Goal: Task Accomplishment & Management: Complete application form

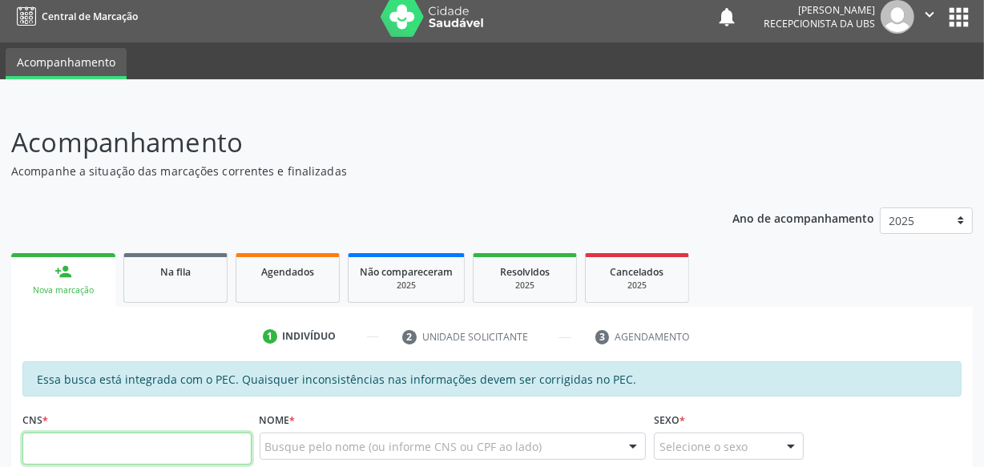
scroll to position [72, 0]
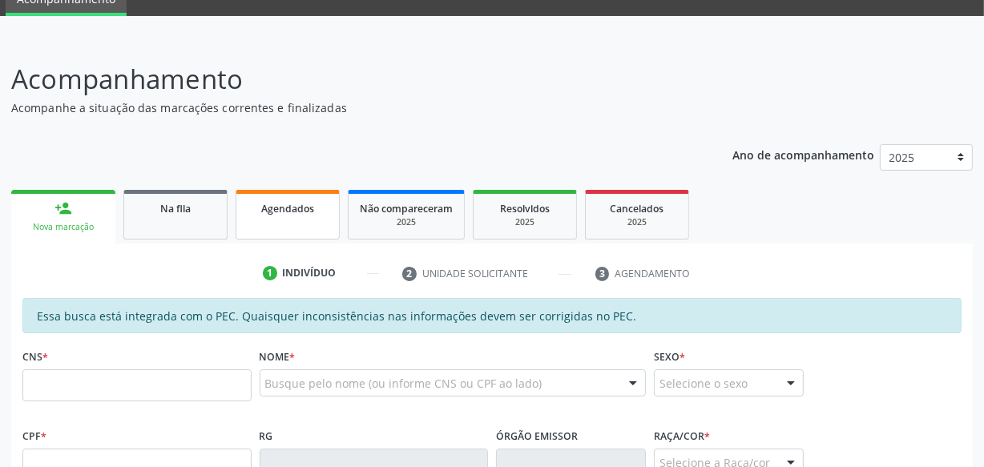
click at [282, 210] on span "Agendados" at bounding box center [287, 209] width 53 height 14
select select "8"
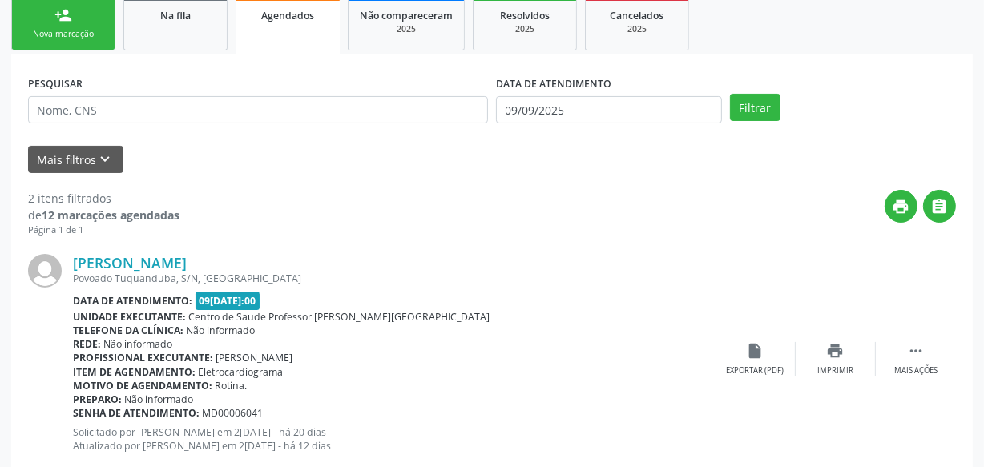
scroll to position [291, 0]
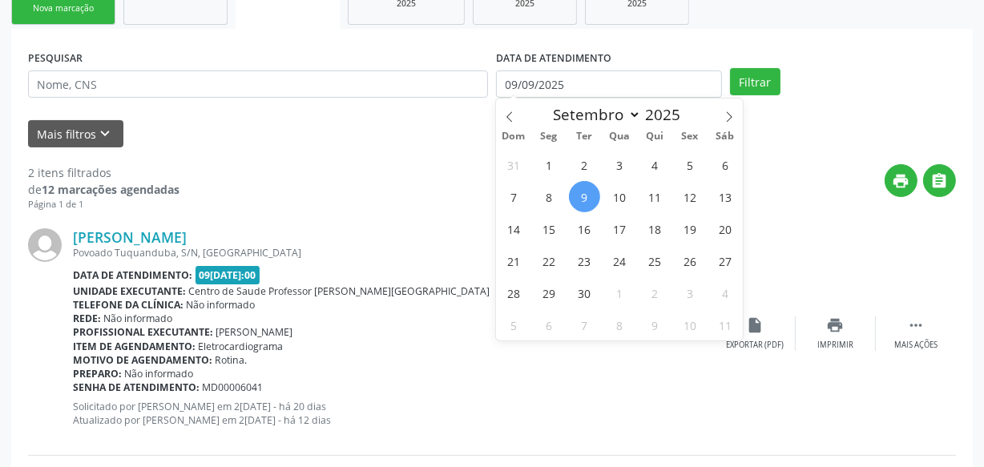
click at [588, 188] on span "9" at bounding box center [584, 196] width 31 height 31
type input "09/09/2025"
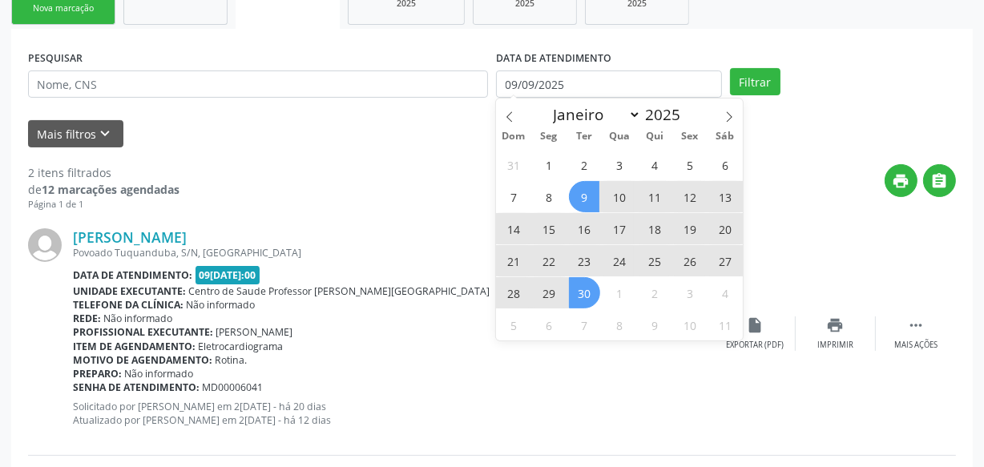
click at [579, 299] on span "30" at bounding box center [584, 292] width 31 height 31
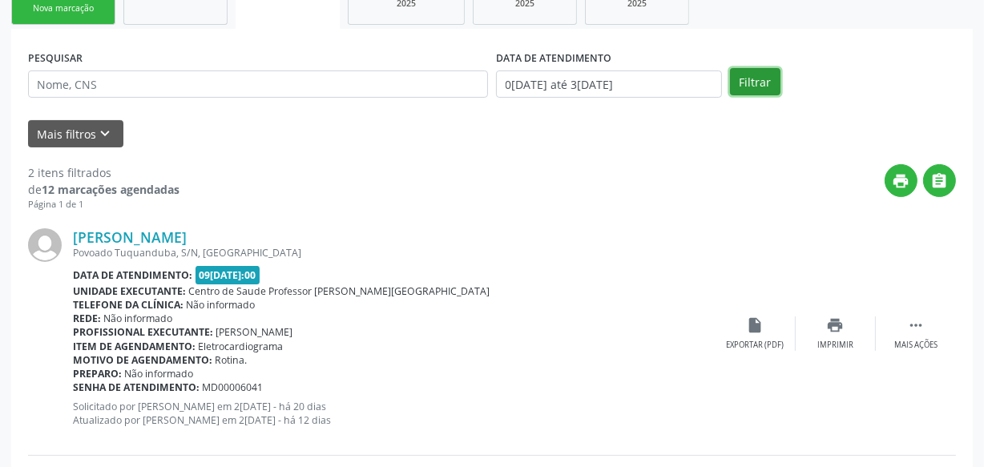
click at [764, 80] on button "Filtrar" at bounding box center [755, 81] width 50 height 27
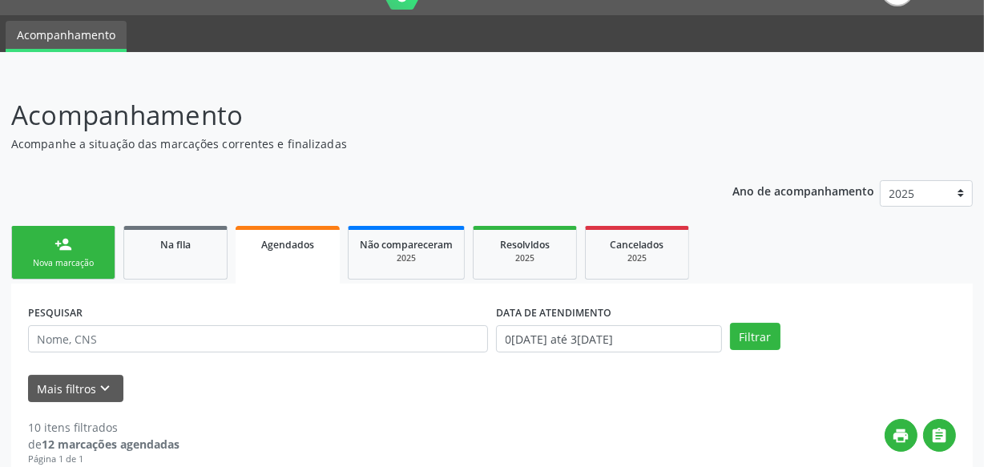
scroll to position [0, 0]
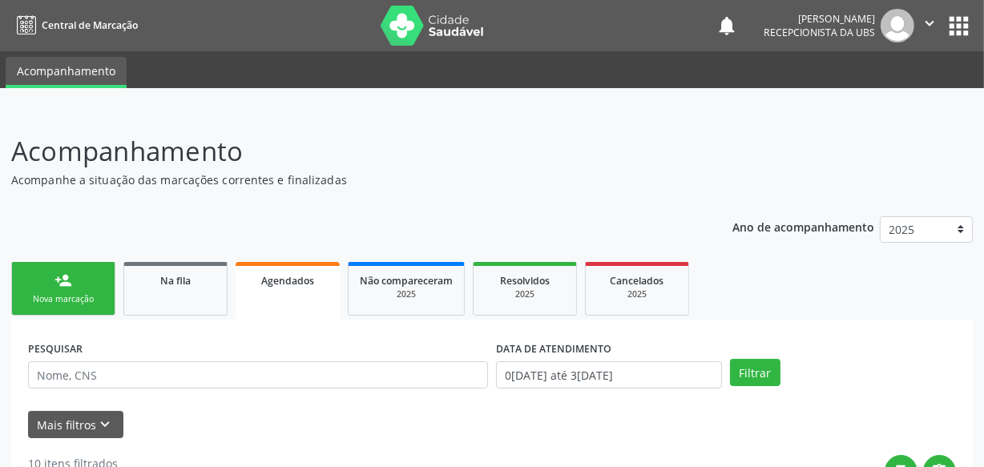
click at [90, 287] on link "person_add Nova marcação" at bounding box center [63, 289] width 104 height 54
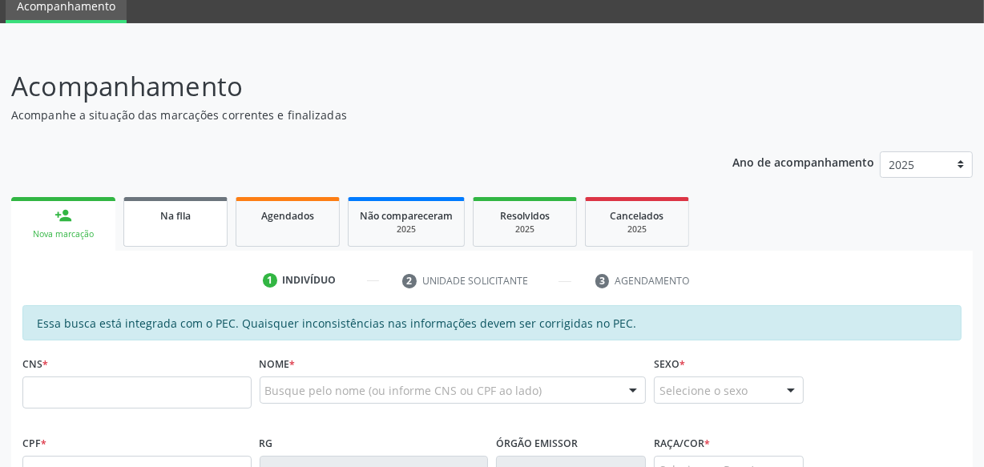
scroll to position [145, 0]
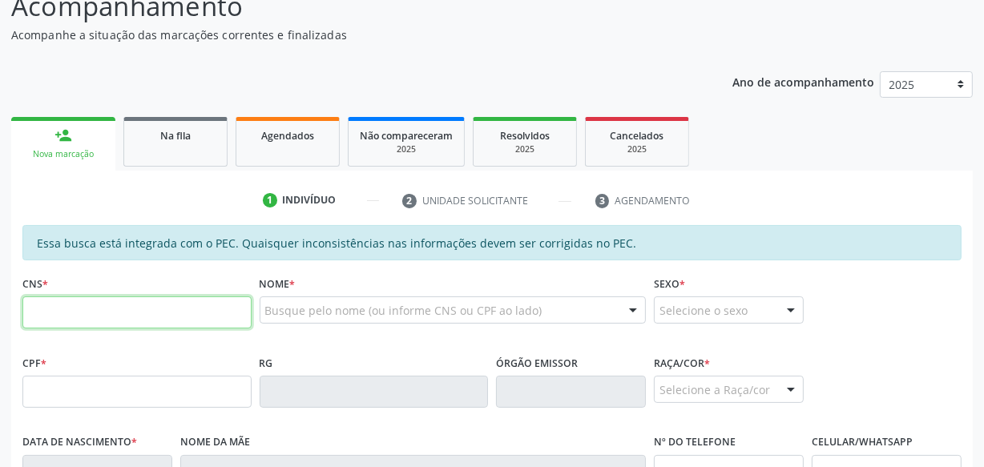
click at [115, 314] on input "text" at bounding box center [136, 313] width 229 height 32
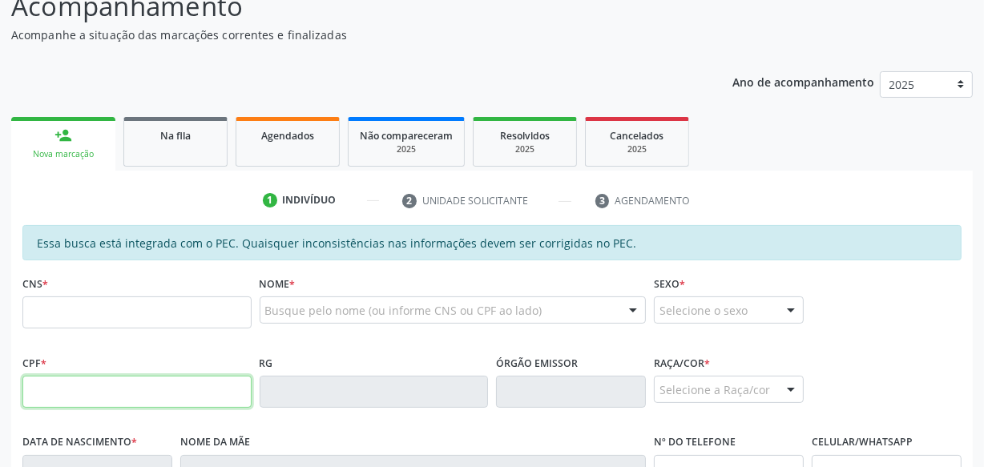
click at [93, 401] on input "text" at bounding box center [136, 392] width 229 height 32
type input "150.186.714-83"
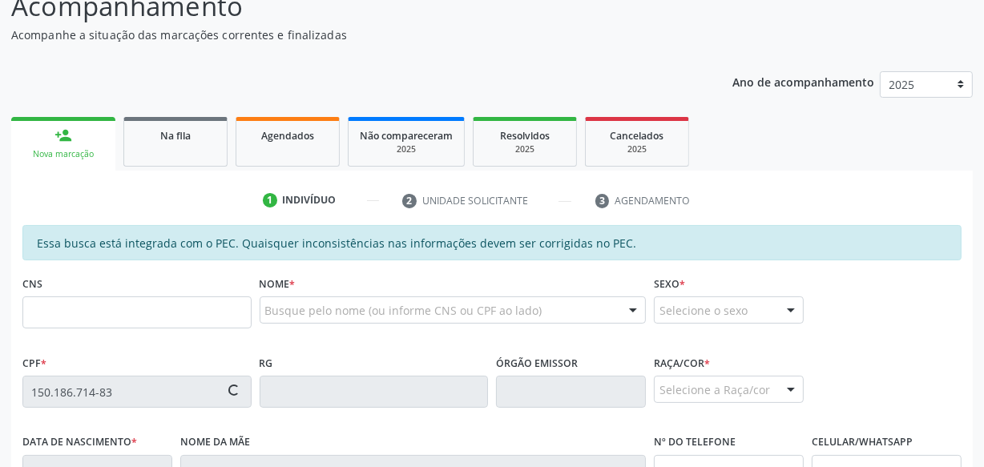
type input "709 8030 8393 6894"
type input "[DATE]"
type input "[PERSON_NAME]"
type input "[PHONE_NUMBER]"
type input "S/N"
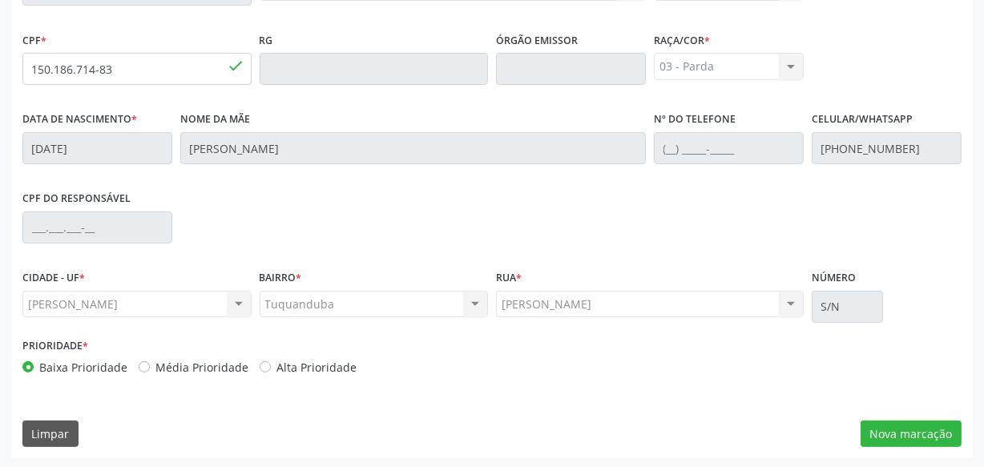
scroll to position [470, 0]
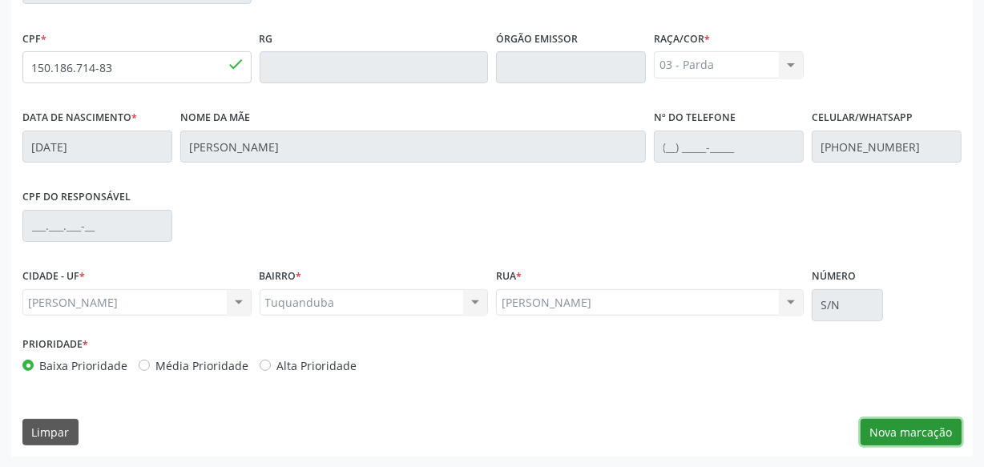
click at [883, 438] on button "Nova marcação" at bounding box center [911, 432] width 101 height 27
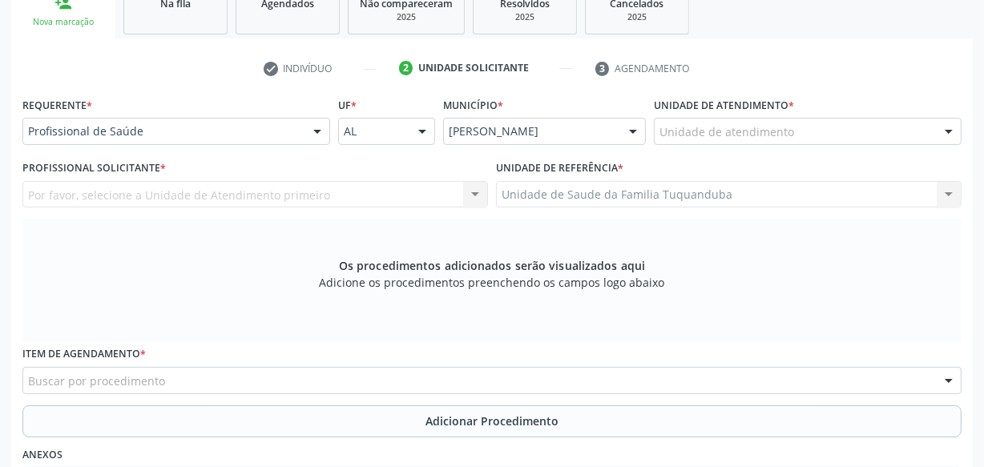
scroll to position [251, 0]
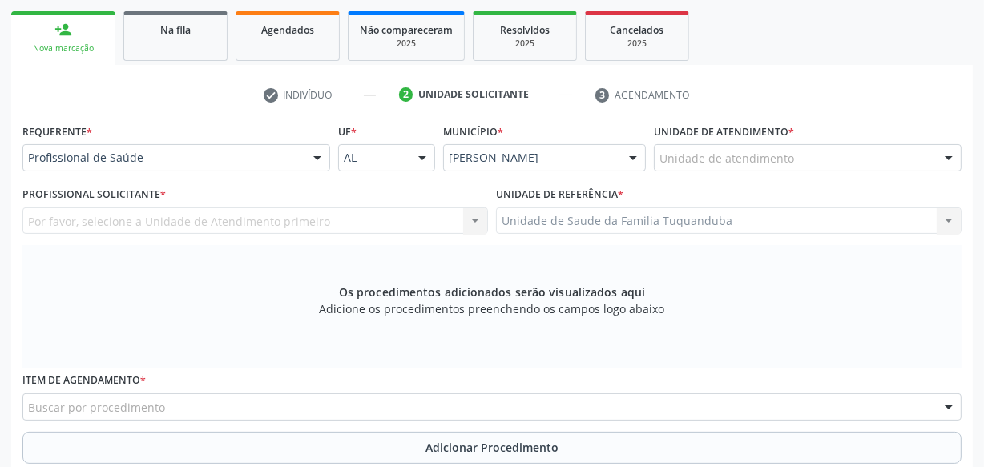
click at [714, 167] on div "Unidade de atendimento" at bounding box center [808, 157] width 308 height 27
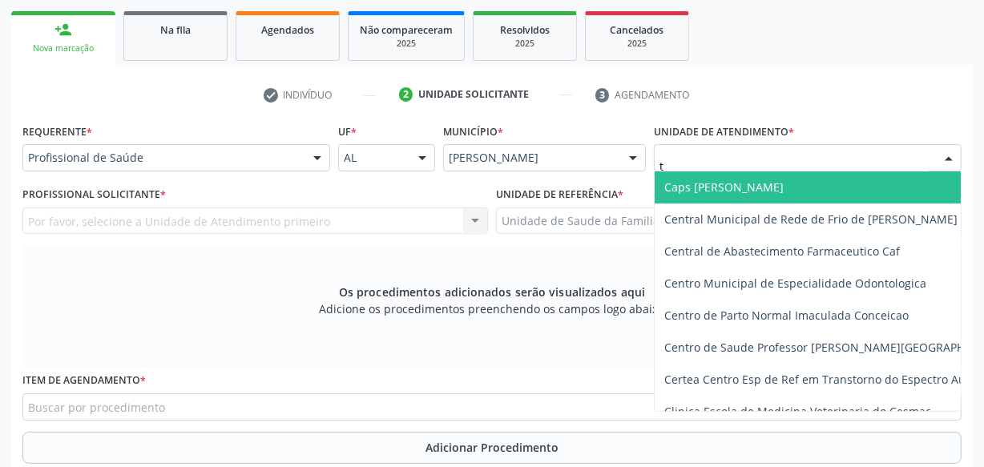
type input "tu"
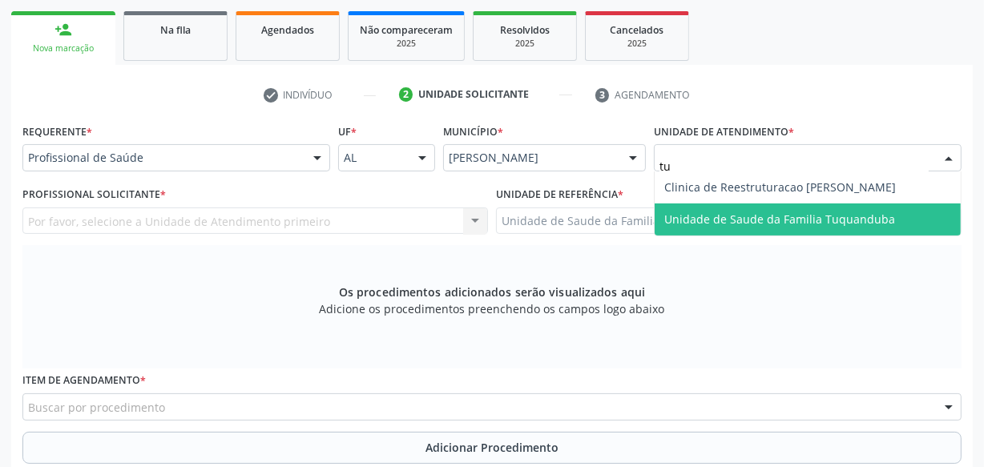
click at [715, 221] on span "Unidade de Saude da Familia Tuquanduba" at bounding box center [779, 219] width 231 height 15
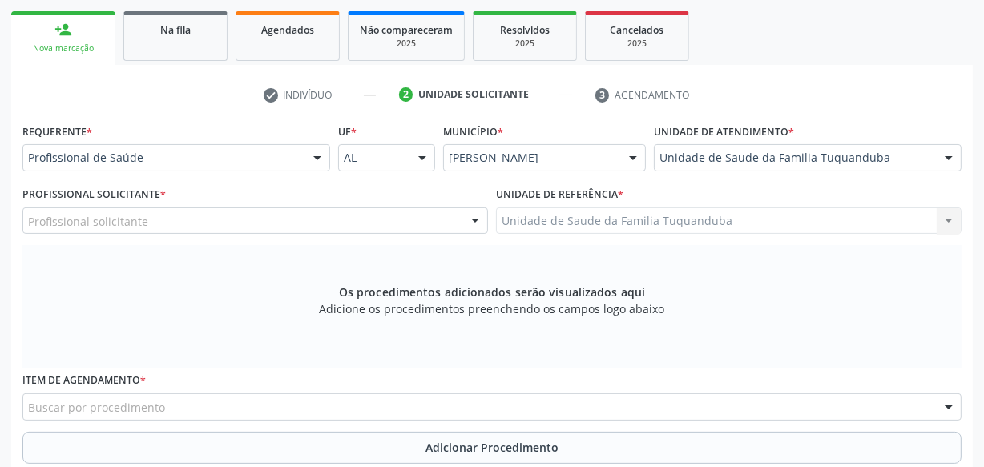
click at [244, 226] on div "Profissional solicitante" at bounding box center [255, 221] width 466 height 27
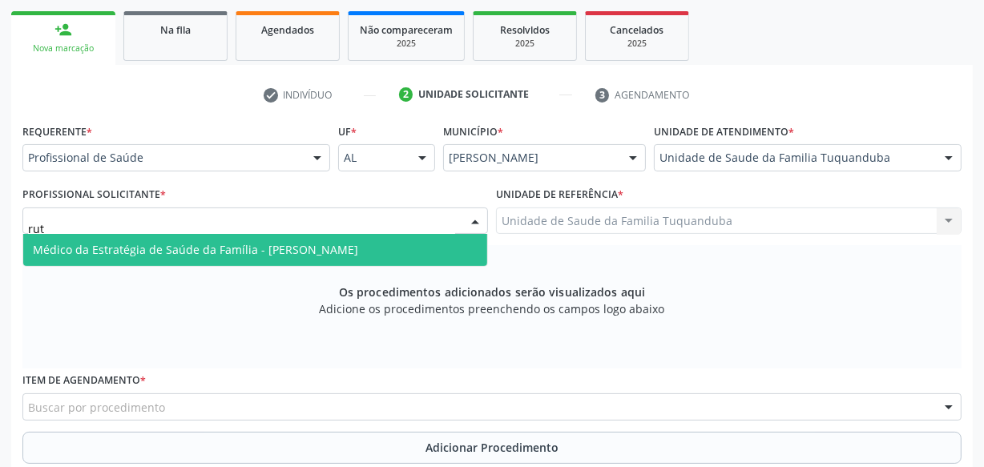
type input "[PERSON_NAME]"
click at [240, 242] on span "Médico da Estratégia de Saúde da Família - [PERSON_NAME]" at bounding box center [195, 249] width 325 height 15
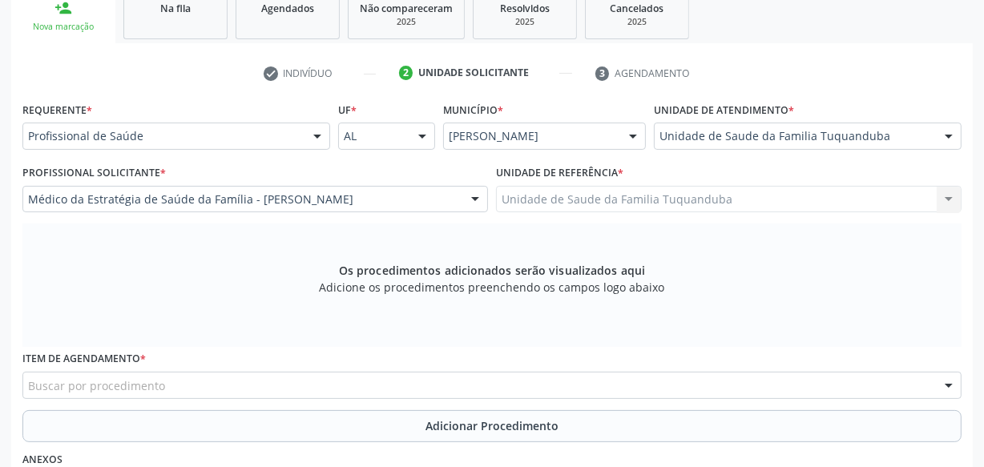
scroll to position [397, 0]
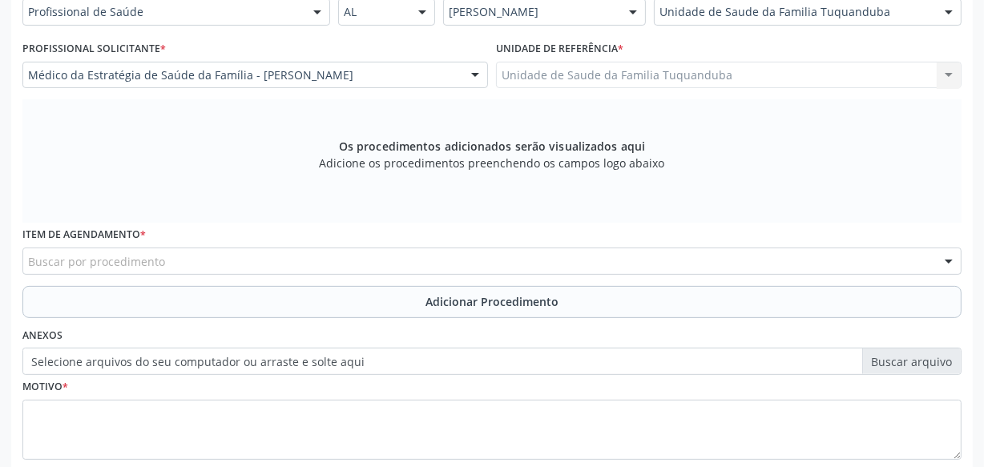
click at [281, 256] on div "Buscar por procedimento" at bounding box center [491, 261] width 939 height 27
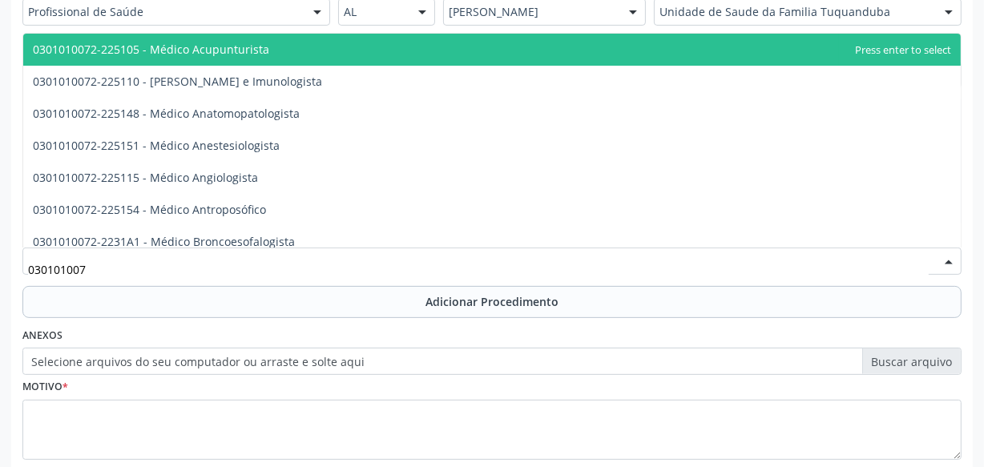
type input "0301010072"
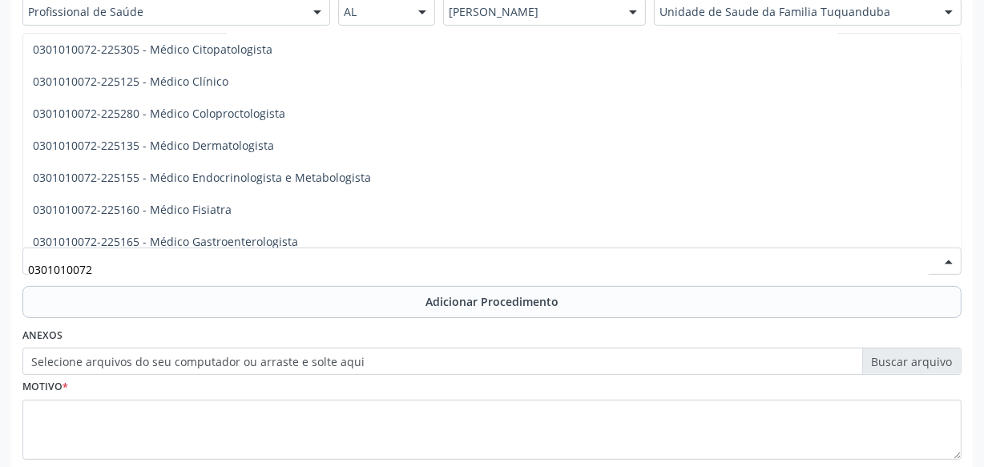
scroll to position [583, 0]
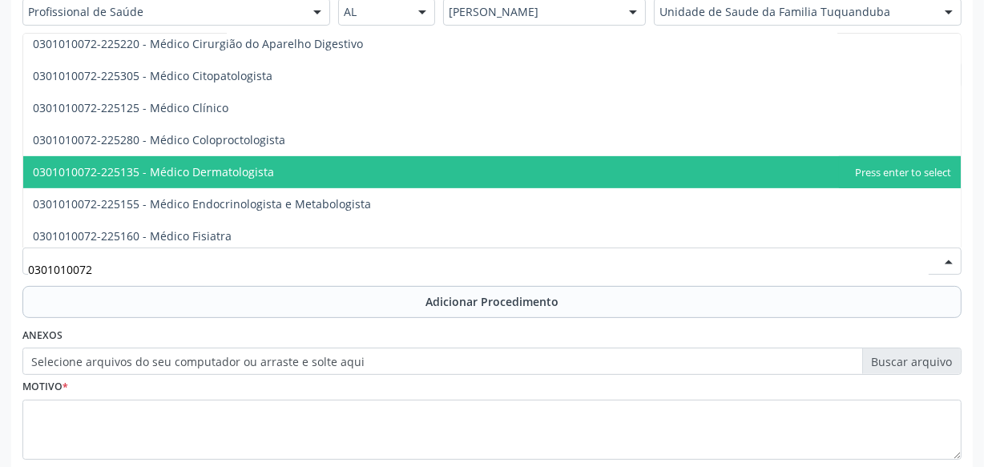
click at [212, 170] on span "0301010072-225135 - Médico Dermatologista" at bounding box center [153, 171] width 241 height 15
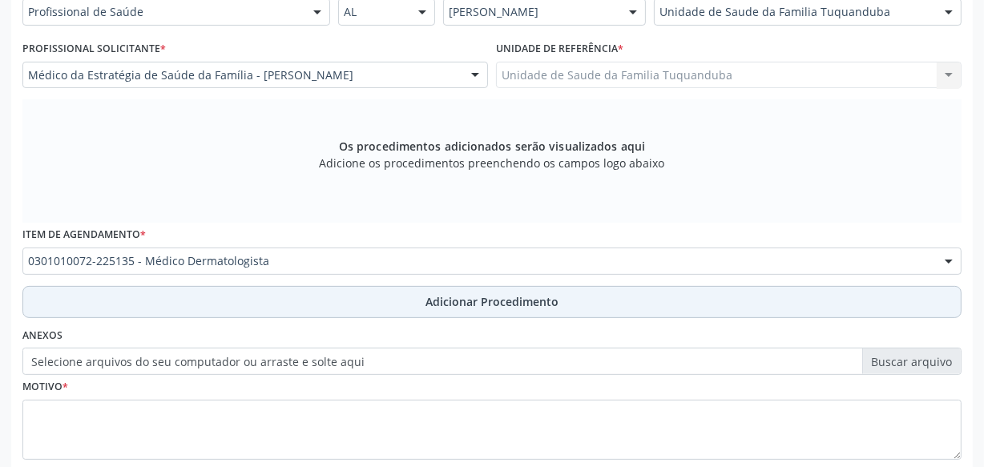
click at [391, 300] on button "Adicionar Procedimento" at bounding box center [491, 302] width 939 height 32
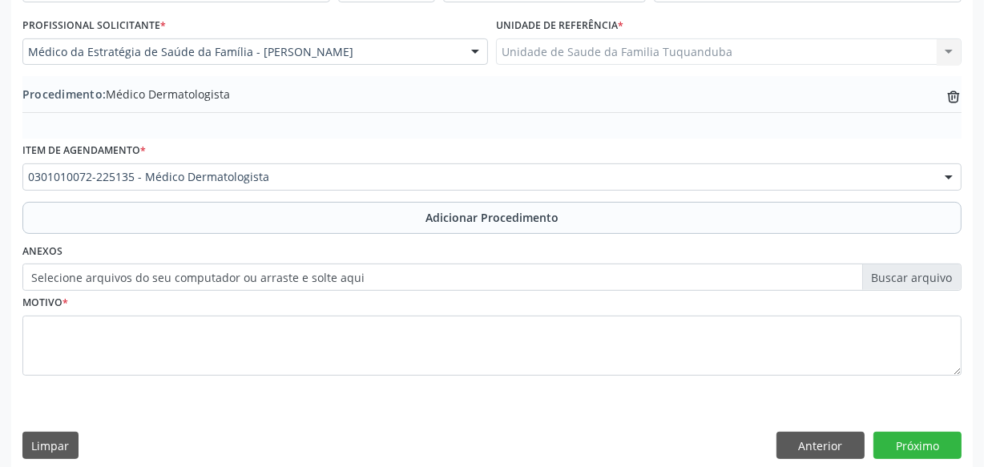
scroll to position [433, 0]
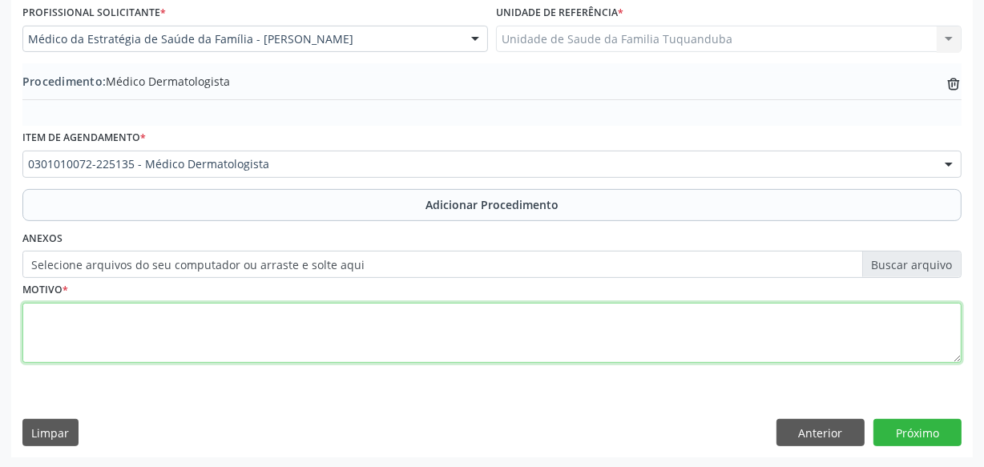
click at [381, 316] on textarea at bounding box center [491, 333] width 939 height 61
type textarea "Dermatite atópica."
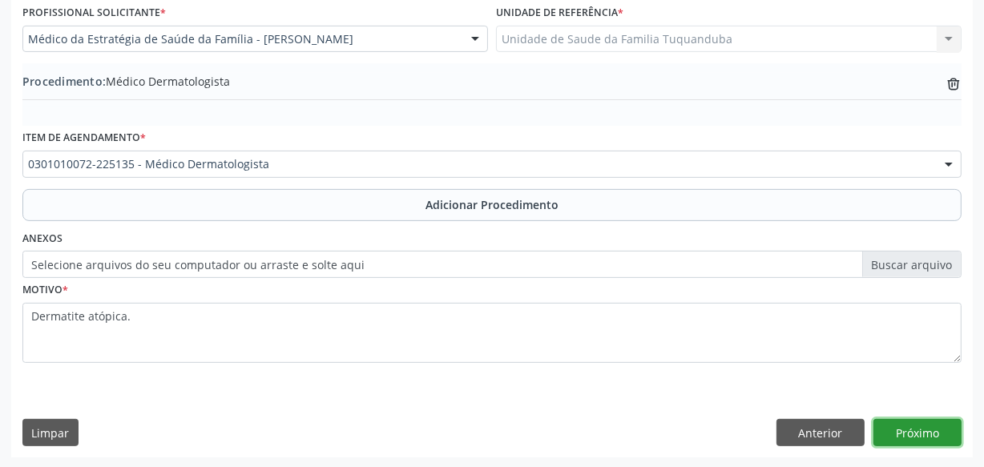
click at [884, 426] on button "Próximo" at bounding box center [917, 432] width 88 height 27
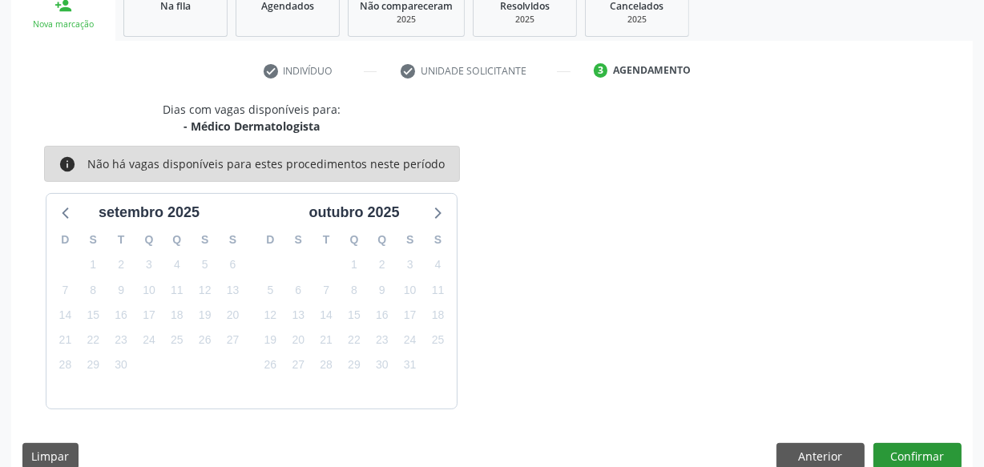
scroll to position [298, 0]
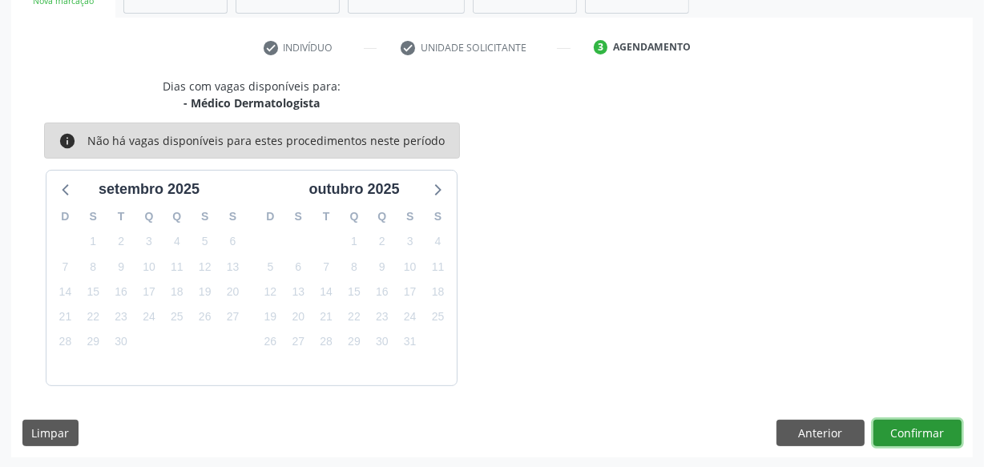
click at [930, 430] on button "Confirmar" at bounding box center [917, 433] width 88 height 27
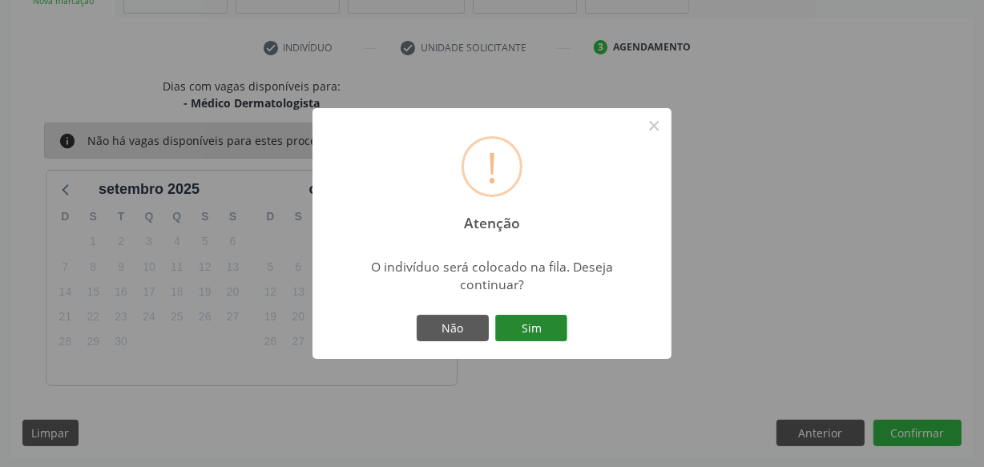
click at [551, 329] on button "Sim" at bounding box center [531, 328] width 72 height 27
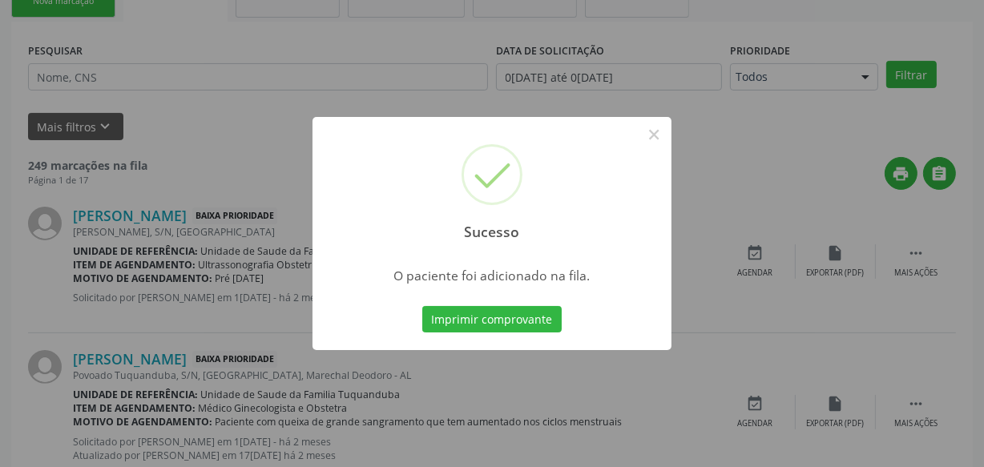
scroll to position [83, 0]
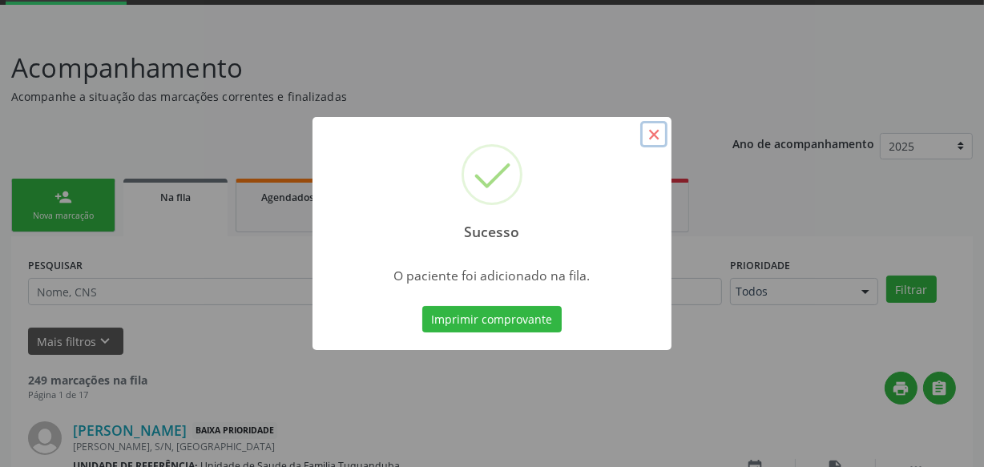
click at [649, 135] on button "×" at bounding box center [653, 134] width 27 height 27
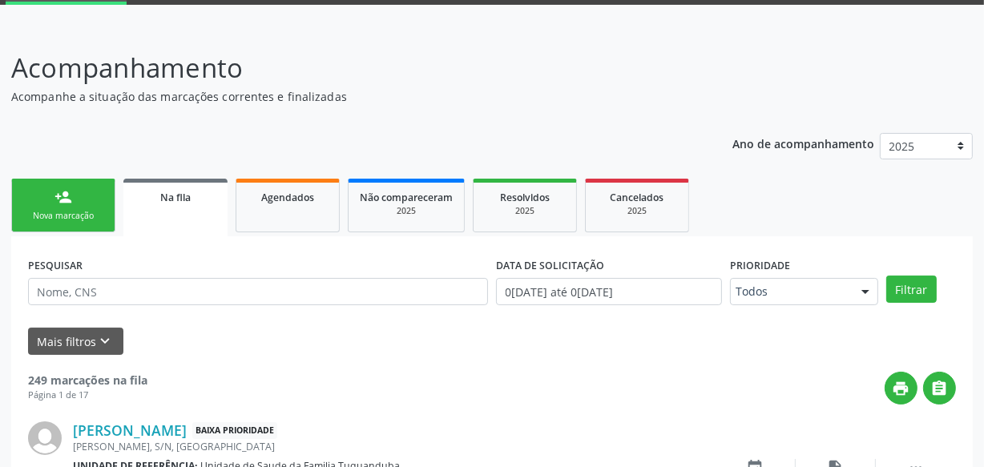
click at [63, 216] on div "Nova marcação" at bounding box center [63, 216] width 80 height 12
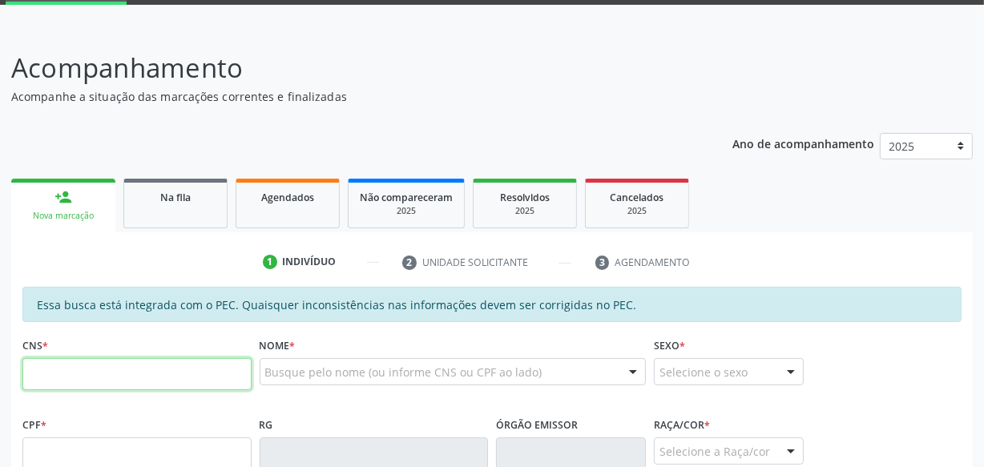
drag, startPoint x: 146, startPoint y: 374, endPoint x: 157, endPoint y: 364, distance: 15.3
click at [147, 374] on input "text" at bounding box center [136, 374] width 229 height 32
type input "708 6070 1457 6687"
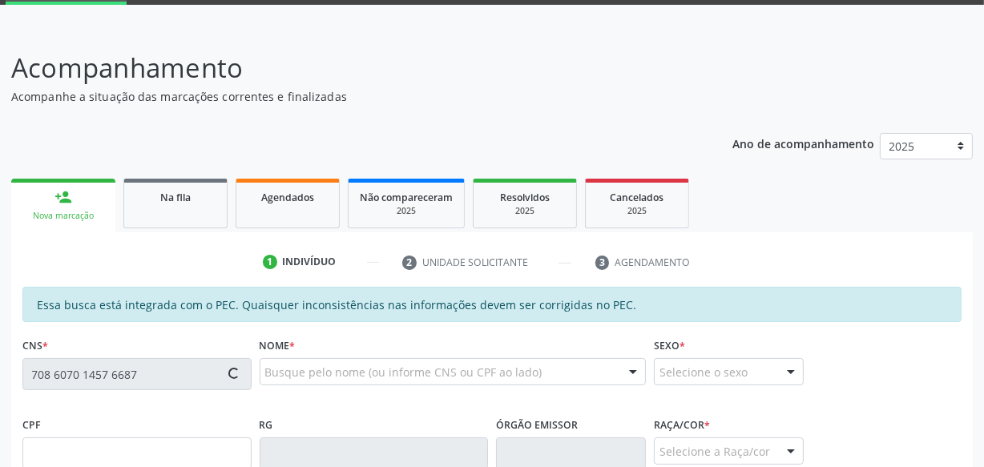
type input "019.850.284-25"
type input "1[DATE]"
type input "[PERSON_NAME] da Conceicao"
type input "[PHONE_NUMBER]"
type input "S/N"
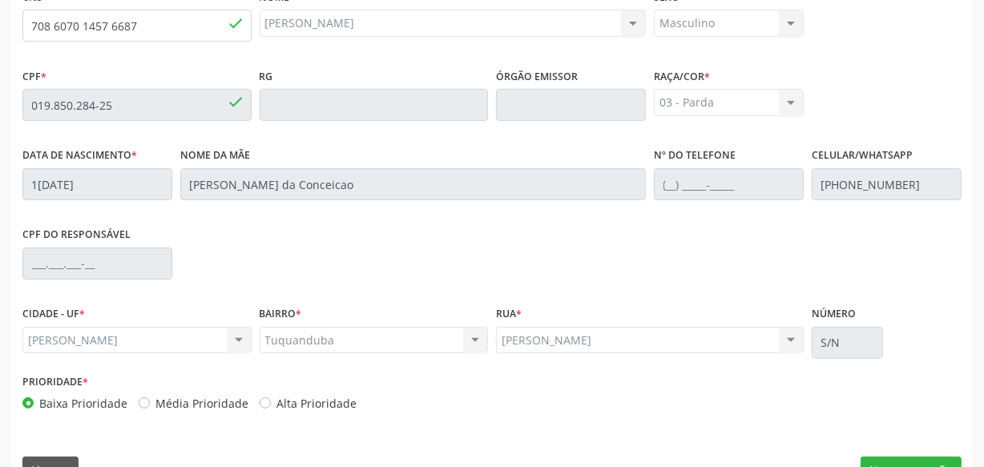
scroll to position [470, 0]
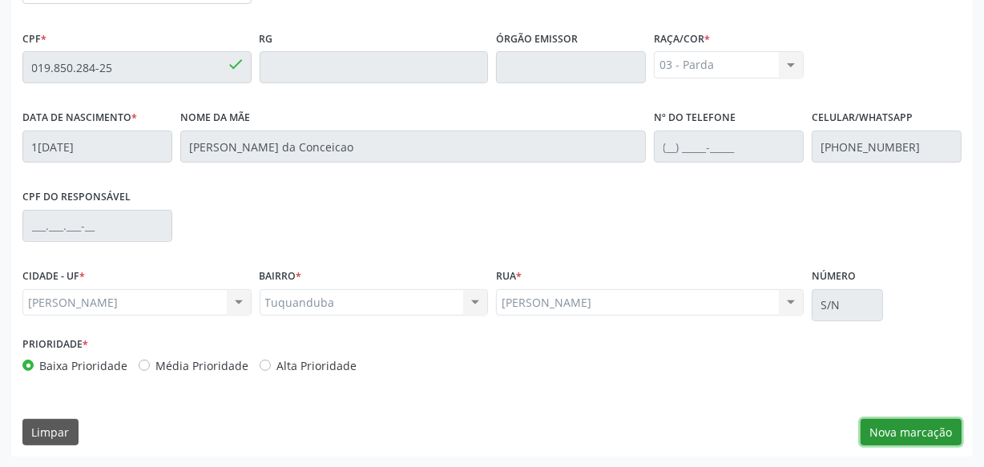
click at [928, 427] on button "Nova marcação" at bounding box center [911, 432] width 101 height 27
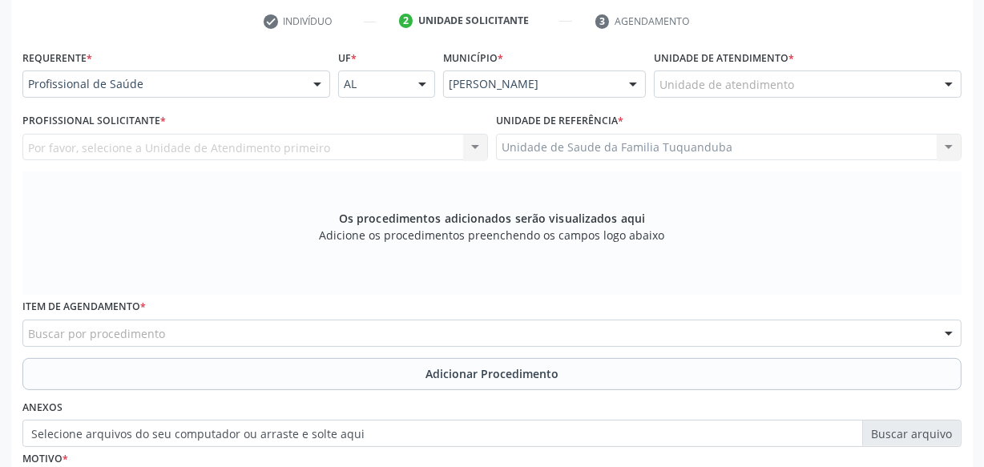
scroll to position [324, 0]
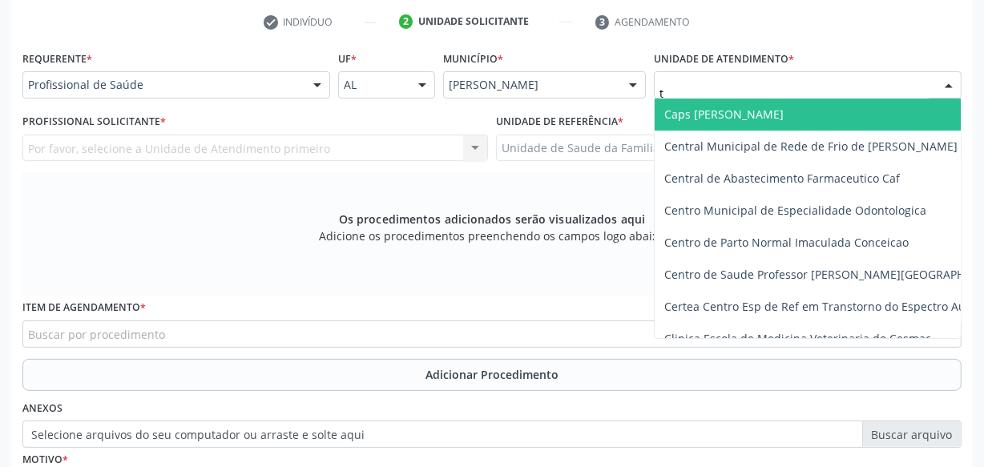
type input "tu"
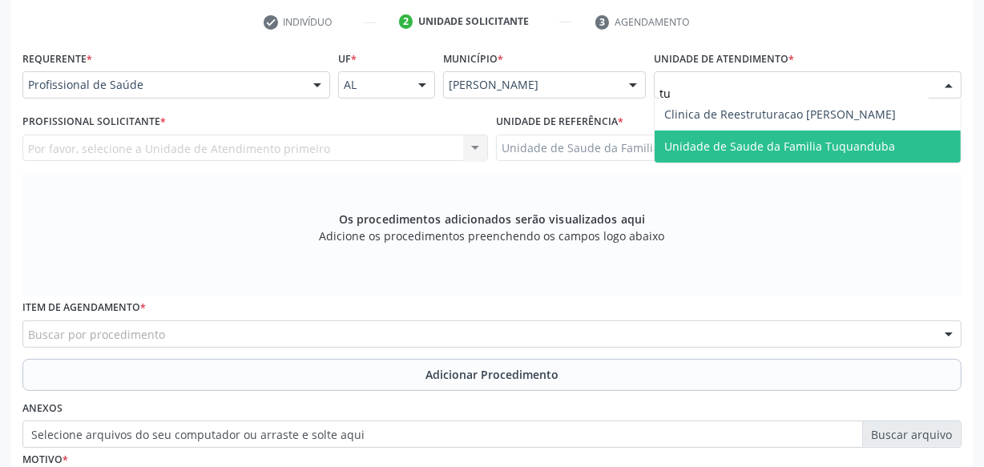
click at [696, 147] on span "Unidade de Saude da Familia Tuquanduba" at bounding box center [779, 146] width 231 height 15
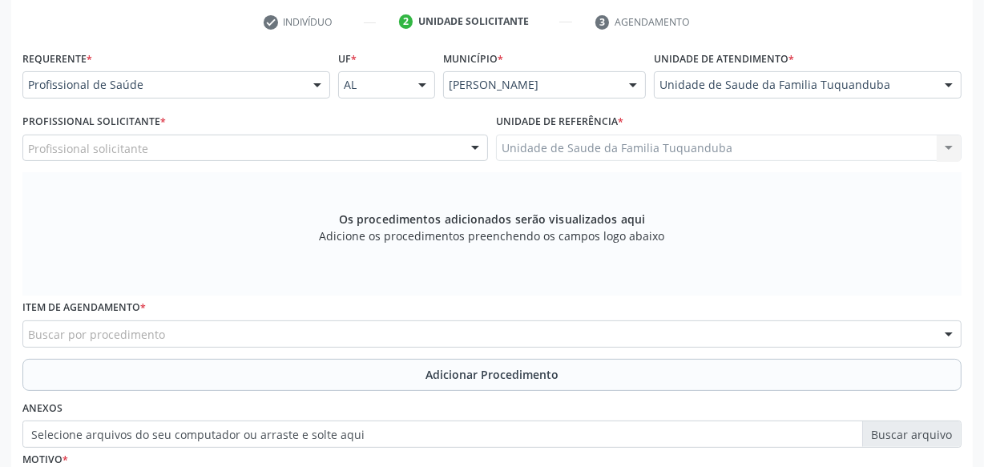
click at [171, 135] on div "Profissional solicitante" at bounding box center [255, 148] width 466 height 27
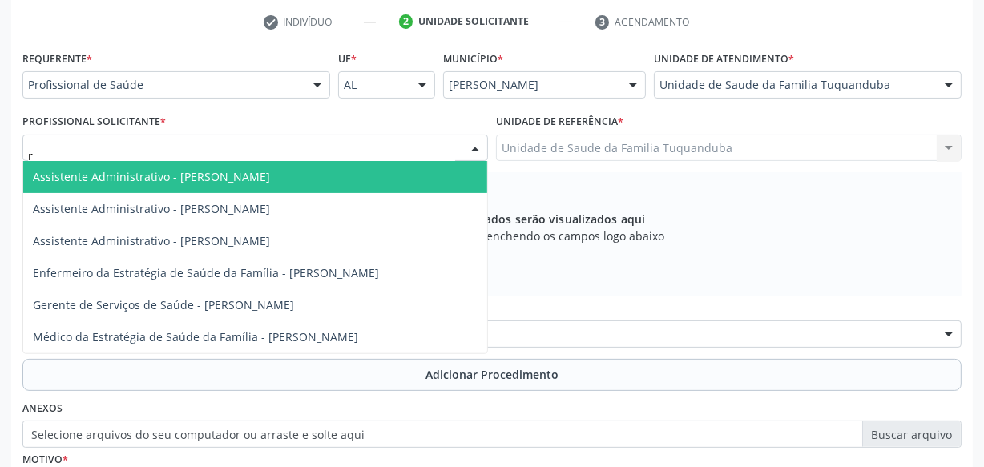
type input "ru"
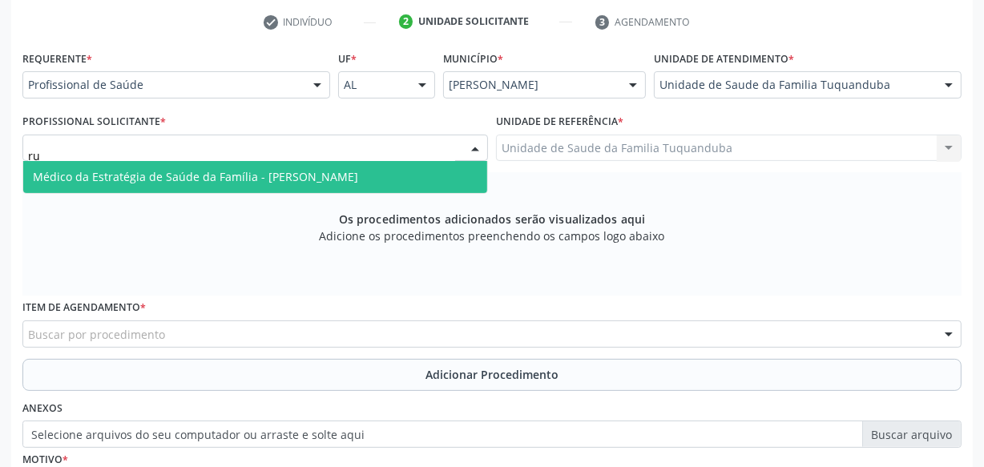
click at [186, 166] on span "Médico da Estratégia de Saúde da Família - [PERSON_NAME]" at bounding box center [255, 177] width 464 height 32
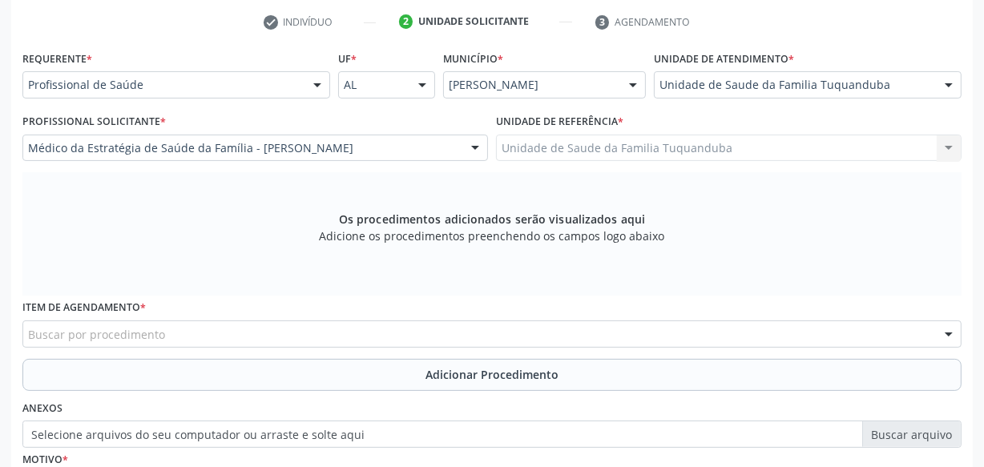
click at [264, 328] on div "Buscar por procedimento" at bounding box center [491, 334] width 939 height 27
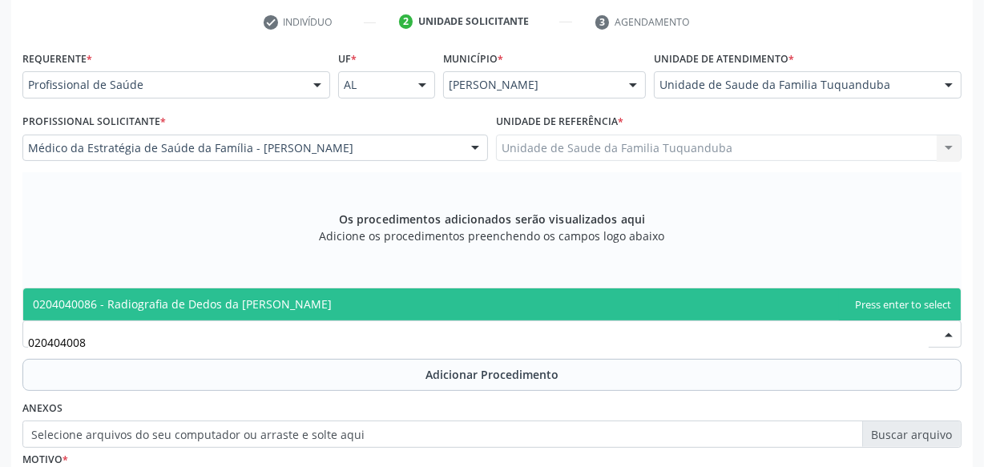
type input "0204040086"
click at [282, 297] on span "0204040086 - Radiografia de Dedos da [PERSON_NAME]" at bounding box center [492, 304] width 938 height 32
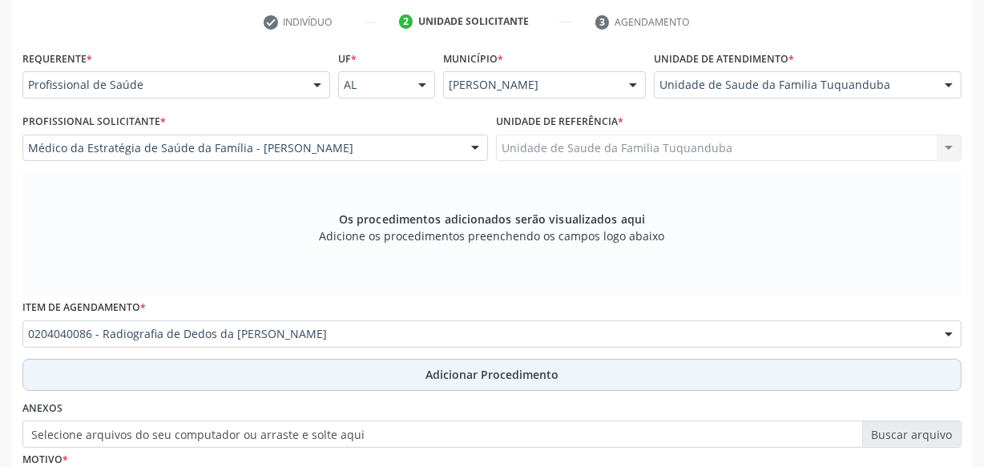
click at [312, 368] on button "Adicionar Procedimento" at bounding box center [491, 375] width 939 height 32
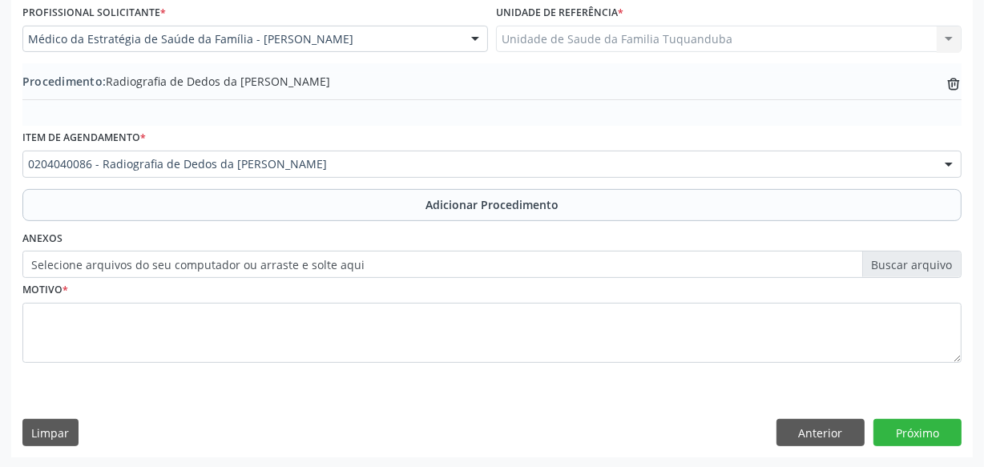
scroll to position [433, 0]
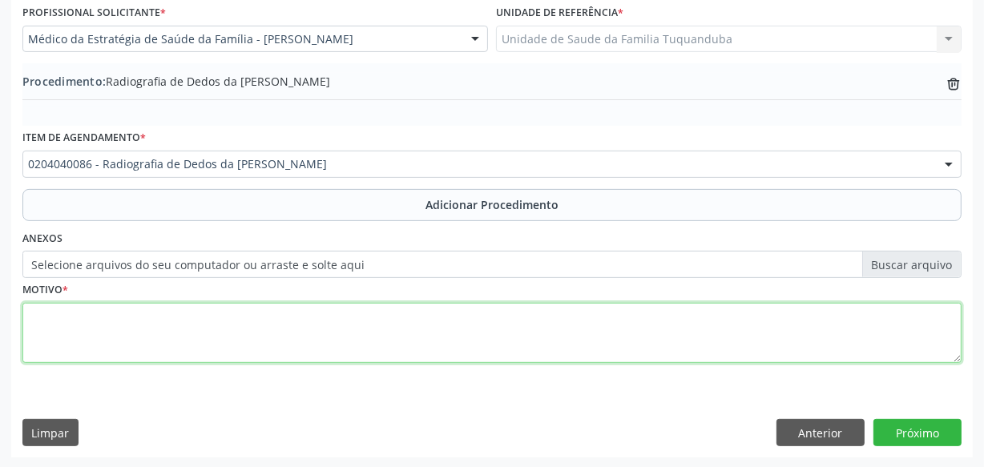
click at [461, 323] on textarea at bounding box center [491, 333] width 939 height 61
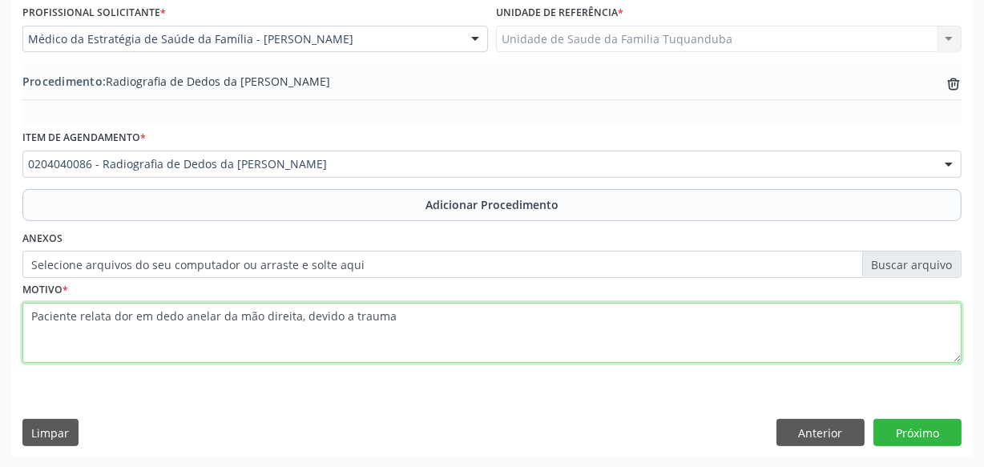
type textarea "Paciente relata dor em dedo anelar da mão direita, devido a trauma."
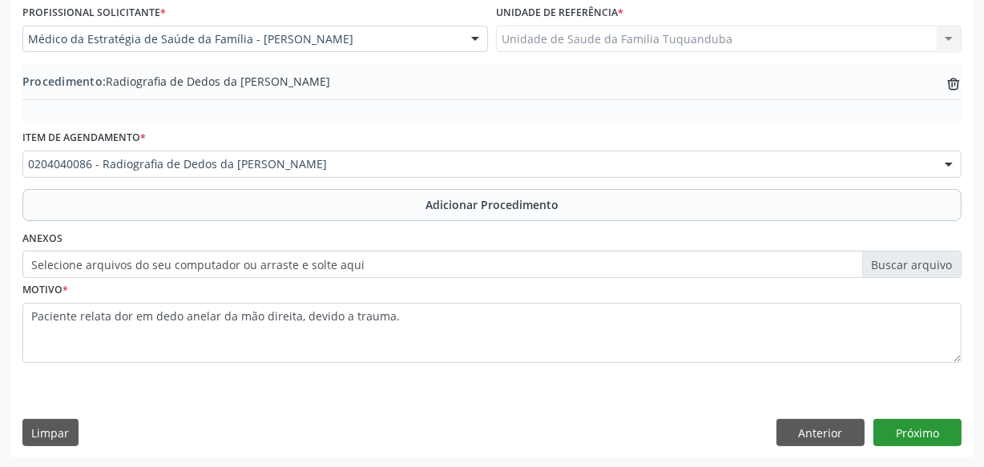
click at [913, 421] on button "Próximo" at bounding box center [917, 432] width 88 height 27
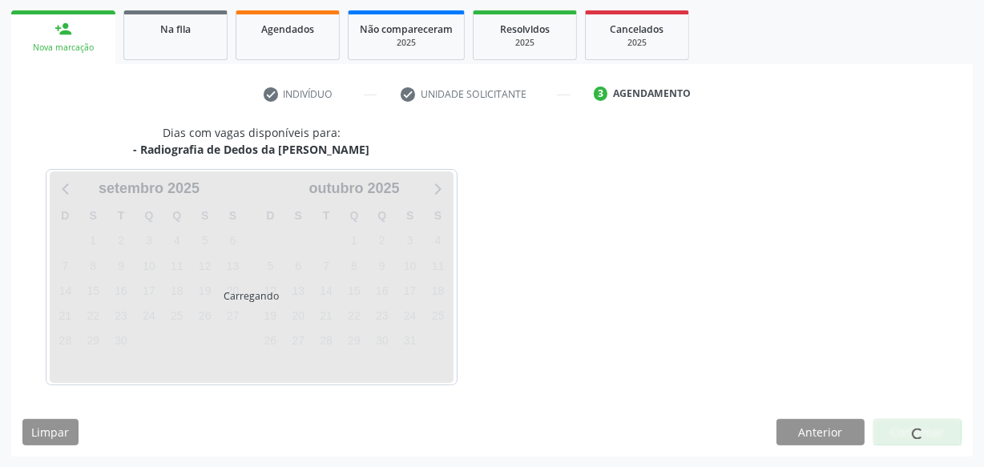
scroll to position [298, 0]
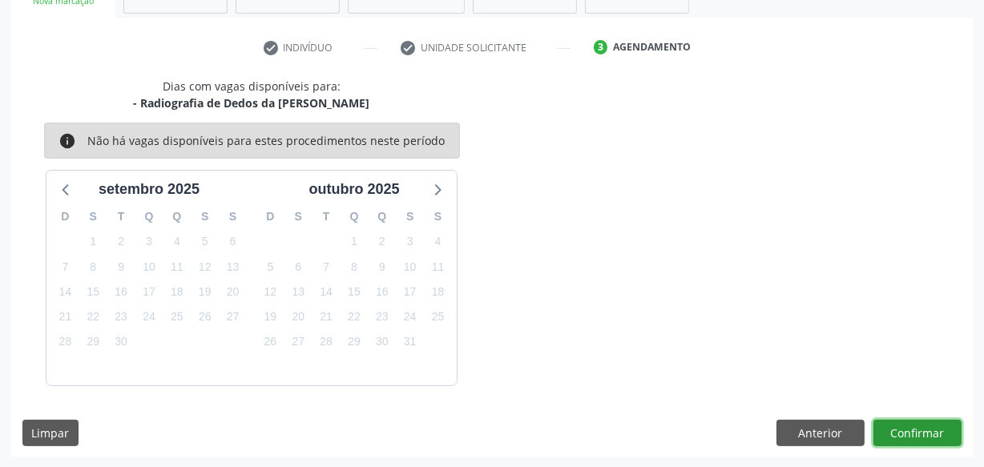
click at [913, 421] on button "Confirmar" at bounding box center [917, 433] width 88 height 27
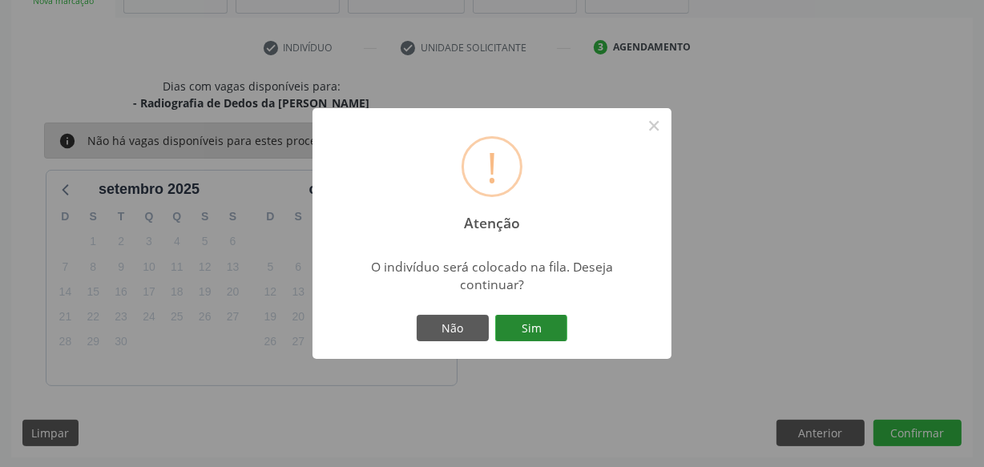
click at [526, 338] on button "Sim" at bounding box center [531, 328] width 72 height 27
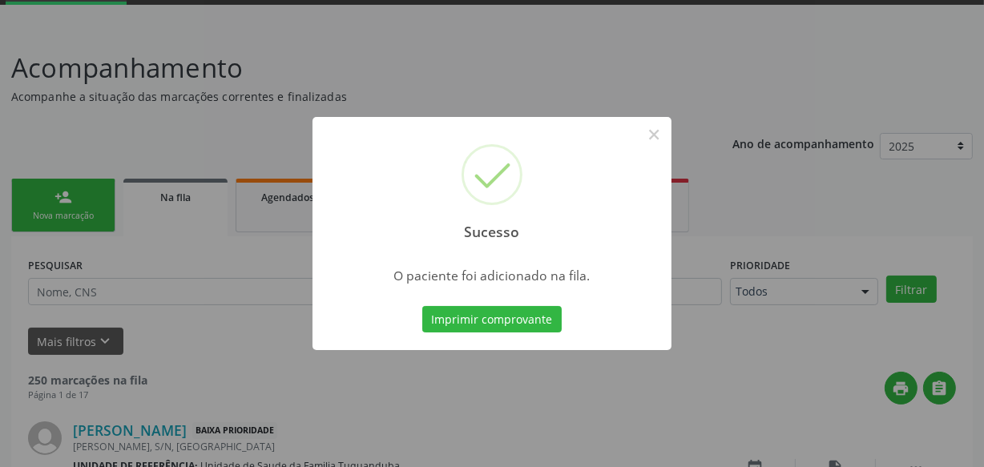
scroll to position [100, 0]
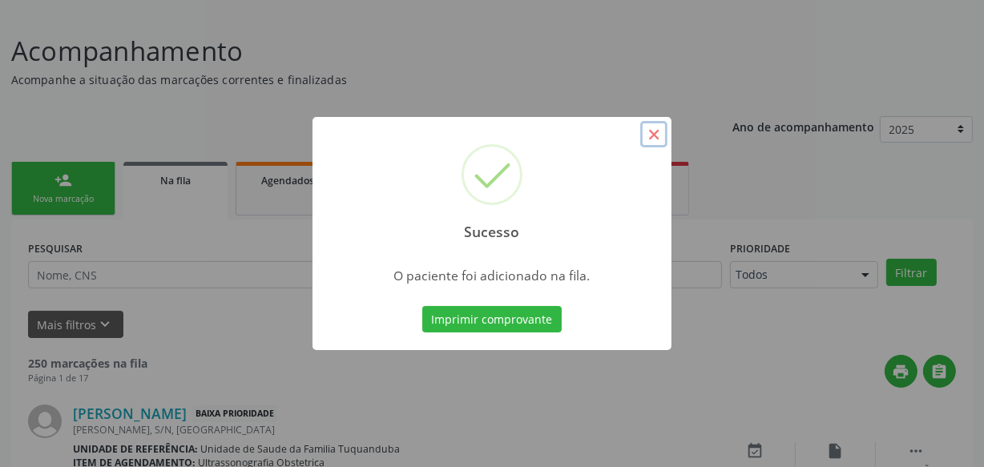
click at [645, 142] on button "×" at bounding box center [653, 134] width 27 height 27
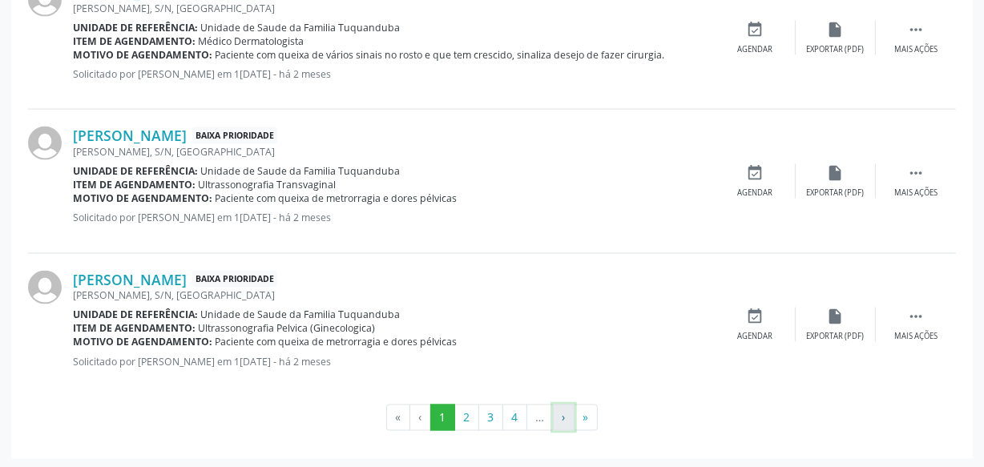
click at [574, 409] on button "›" at bounding box center [564, 418] width 22 height 27
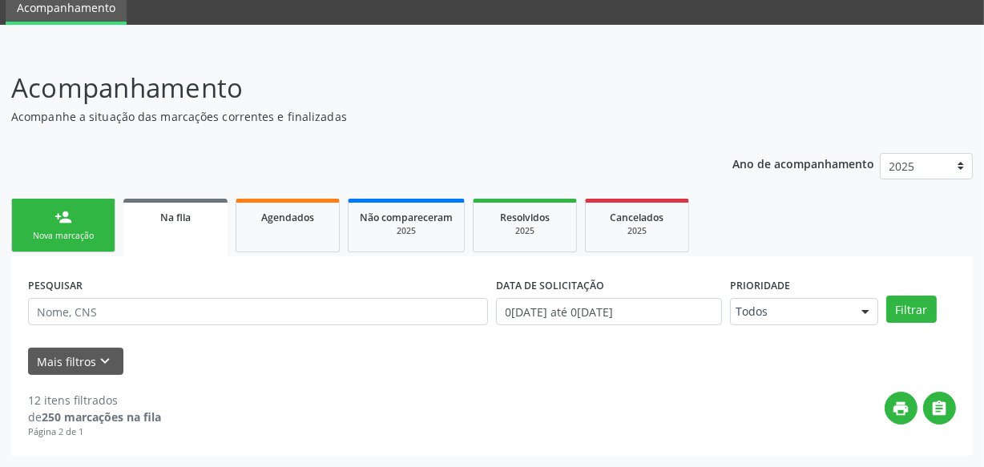
scroll to position [63, 0]
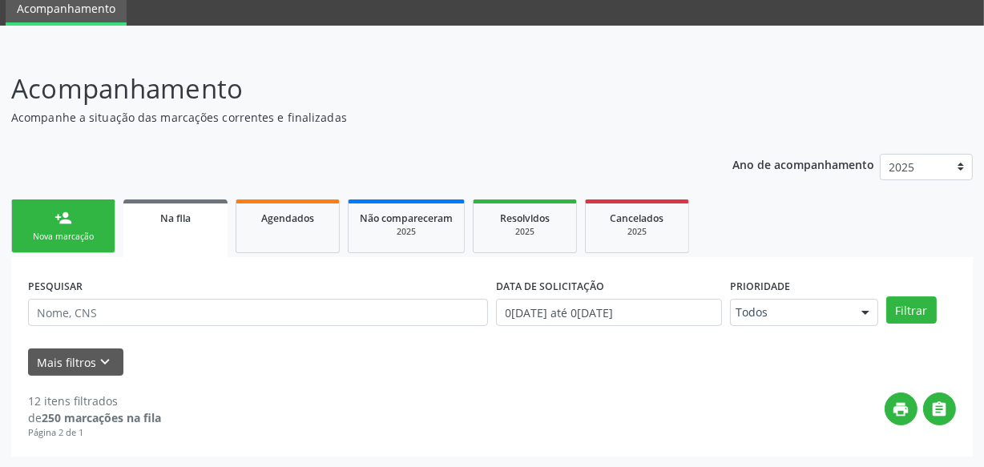
click at [65, 231] on div "Nova marcação" at bounding box center [63, 237] width 80 height 12
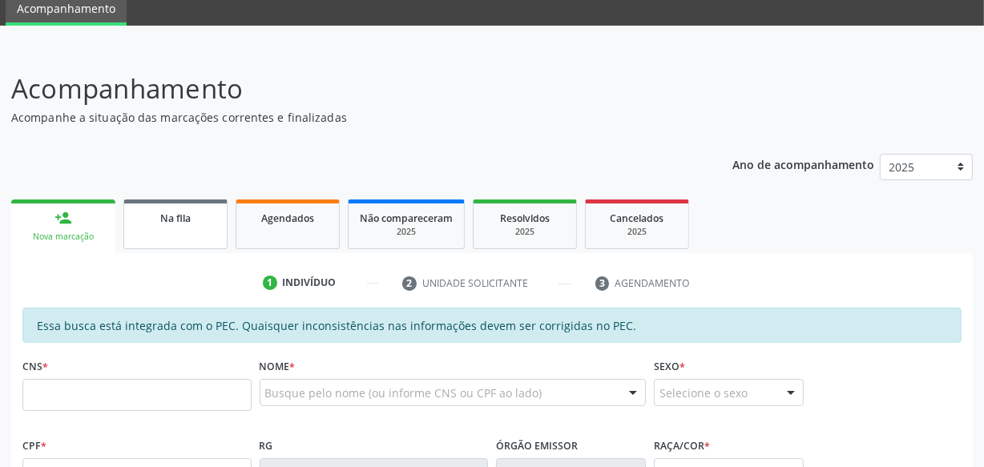
click at [189, 231] on link "Na fila" at bounding box center [175, 225] width 104 height 50
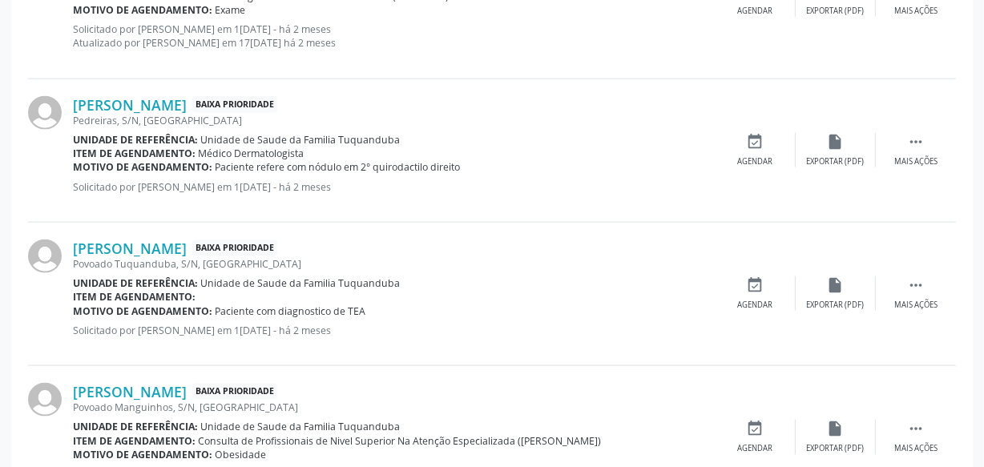
scroll to position [2259, 0]
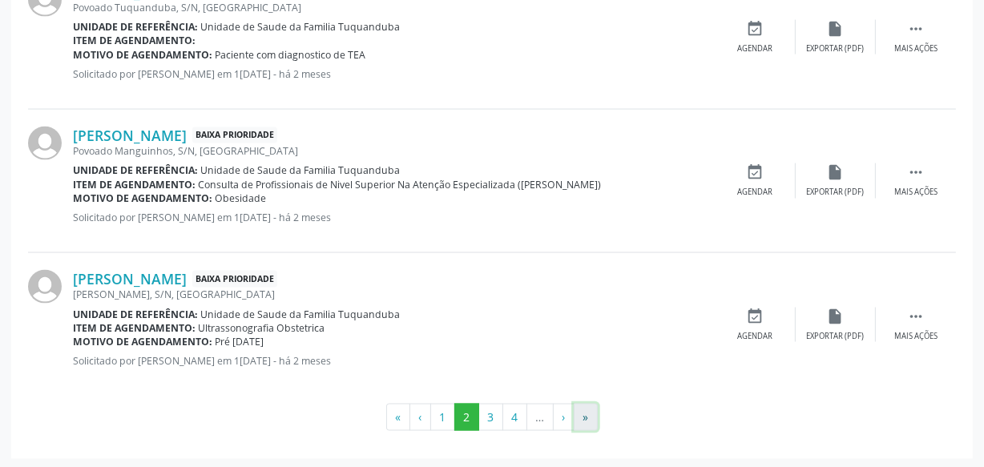
click at [582, 408] on button "»" at bounding box center [586, 417] width 24 height 27
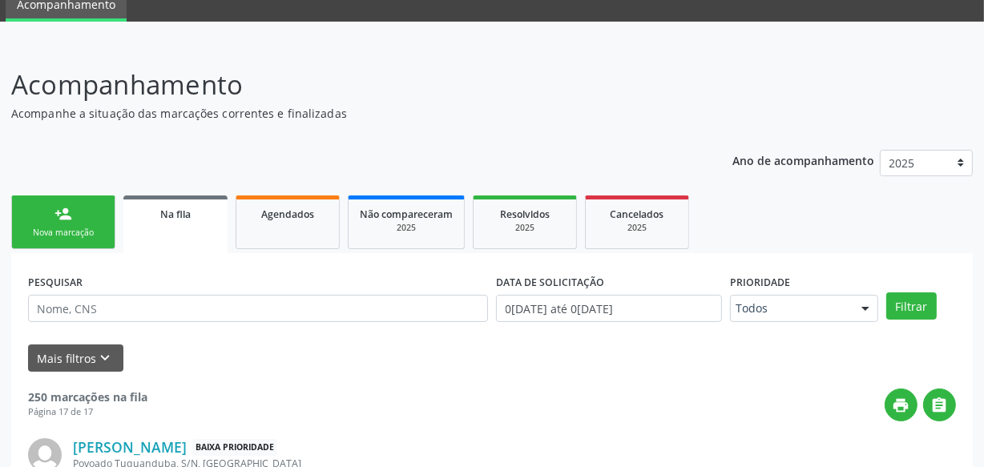
scroll to position [145, 0]
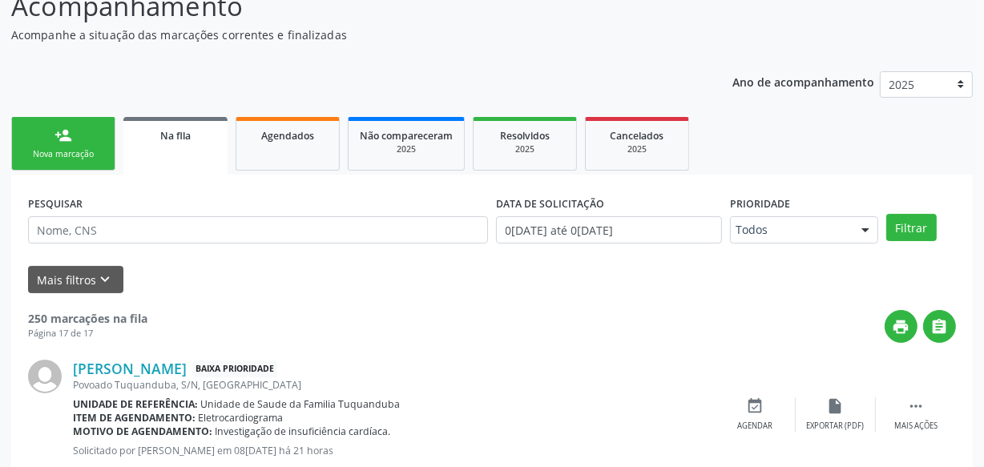
click at [87, 160] on link "person_add Nova marcação" at bounding box center [63, 144] width 104 height 54
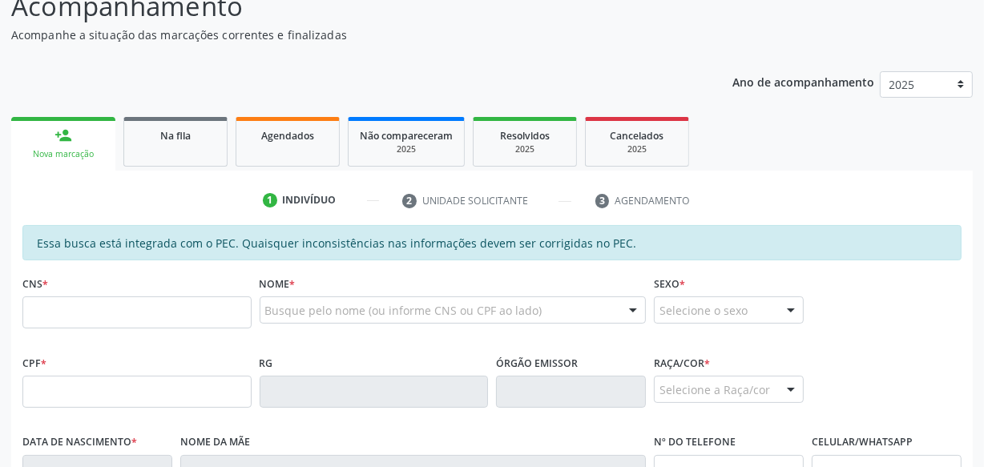
click at [144, 341] on div "CNS *" at bounding box center [136, 311] width 237 height 79
click at [135, 385] on input "text" at bounding box center [136, 392] width 229 height 32
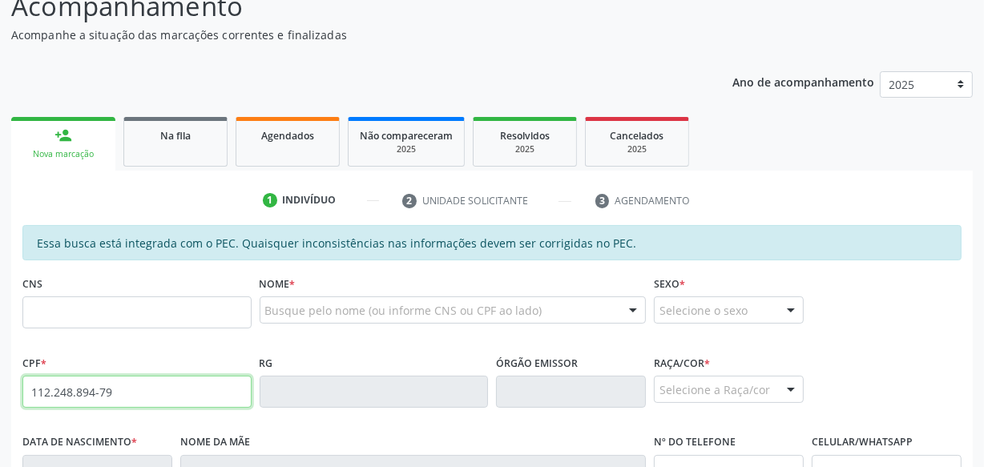
type input "112.248.894-79"
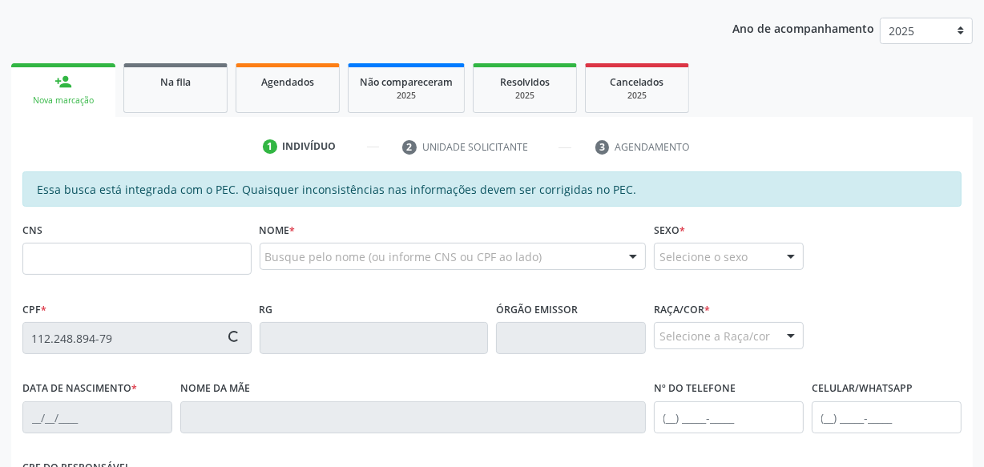
type input "708 4087 8661 9760"
type input "[DATE]"
type input "[PERSON_NAME]"
type input "[PHONE_NUMBER]"
type input "S/N"
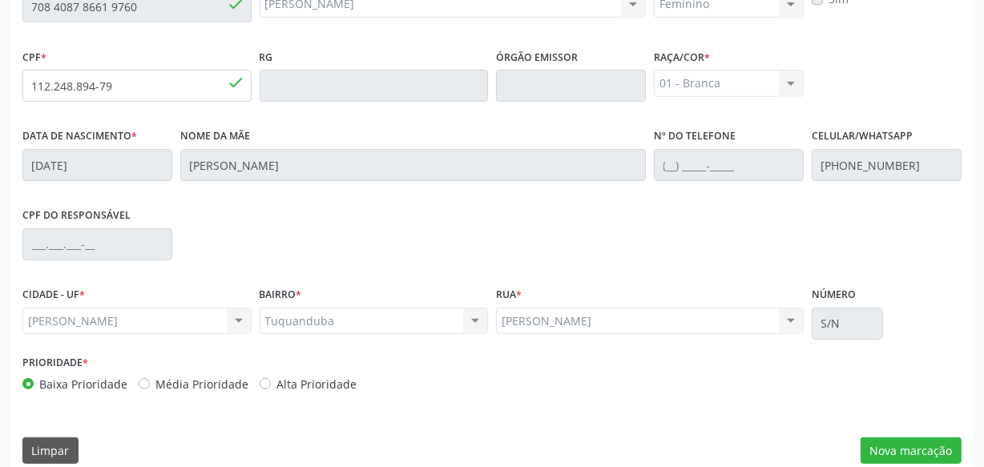
scroll to position [470, 0]
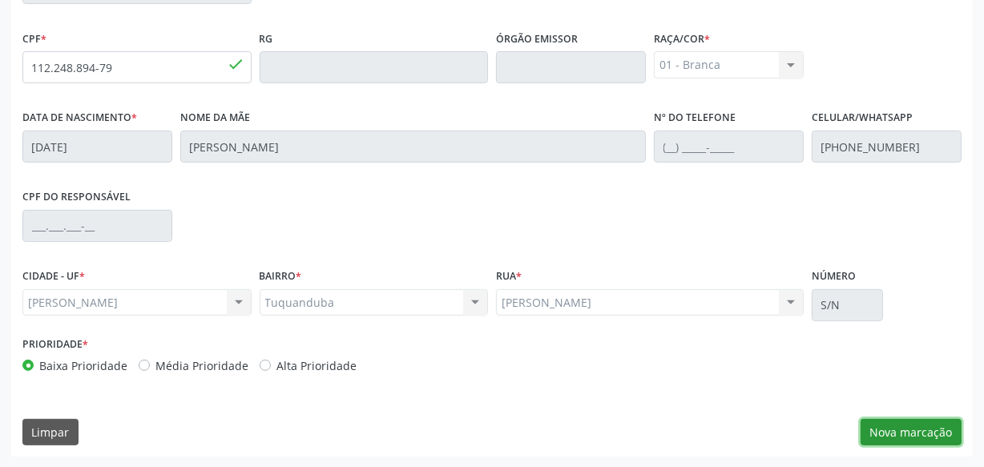
click at [899, 434] on button "Nova marcação" at bounding box center [911, 432] width 101 height 27
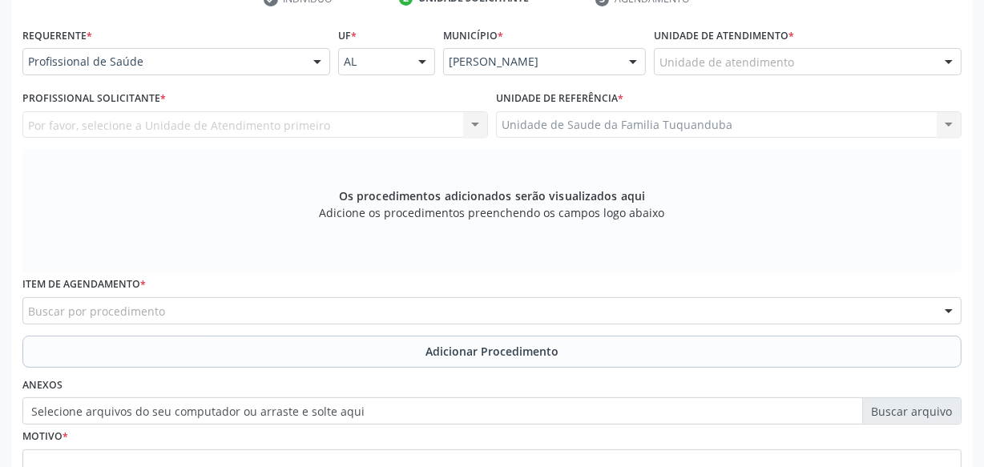
scroll to position [324, 0]
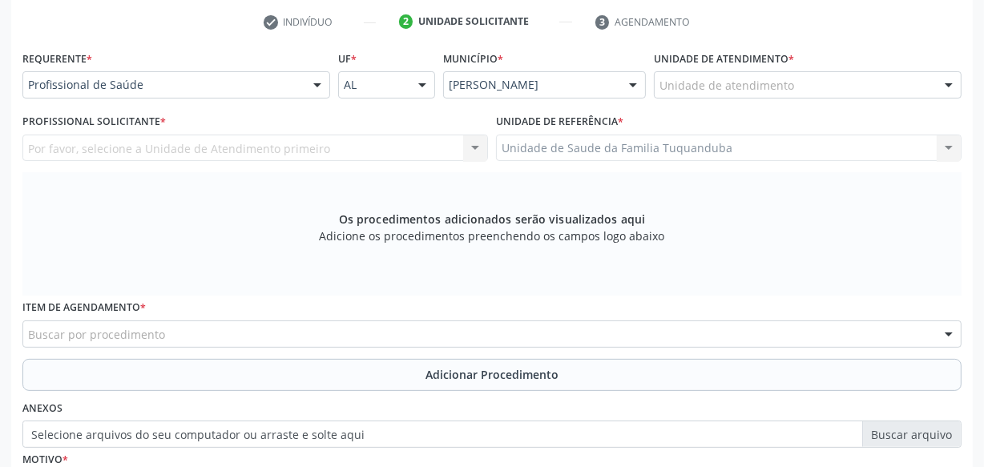
click at [712, 95] on div "Unidade de atendimento" at bounding box center [808, 84] width 308 height 27
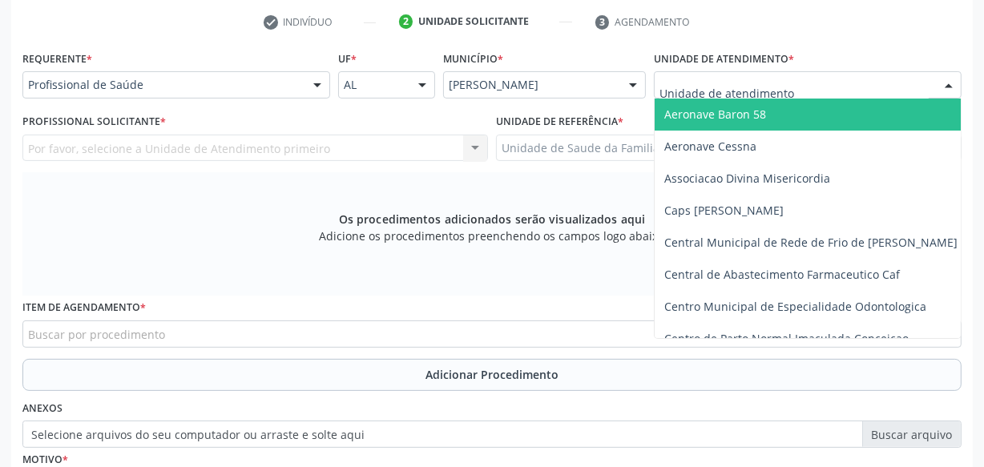
click at [269, 72] on div "Profissional de Saúde" at bounding box center [176, 84] width 308 height 27
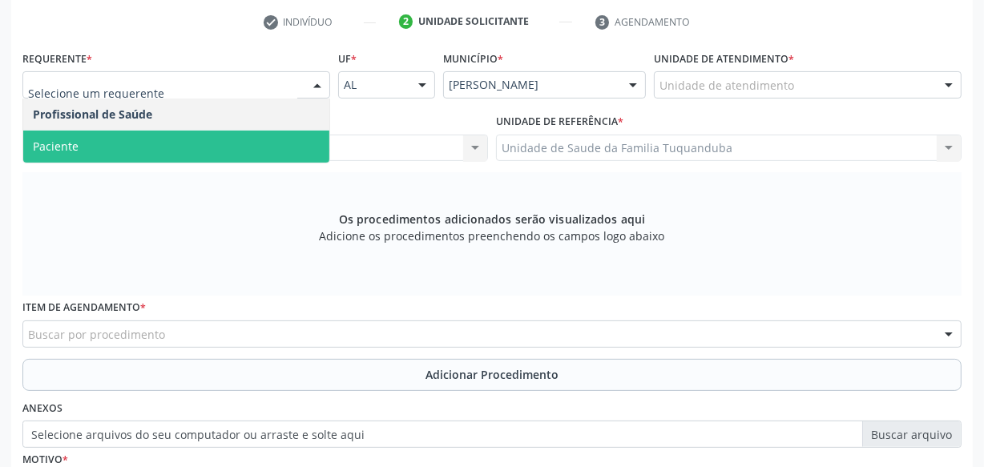
click at [236, 140] on span "Paciente" at bounding box center [176, 147] width 306 height 32
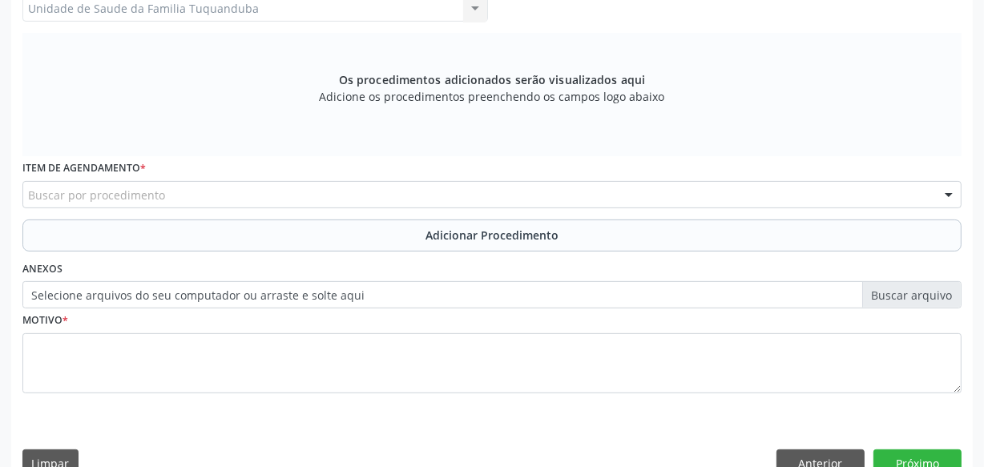
scroll to position [470, 0]
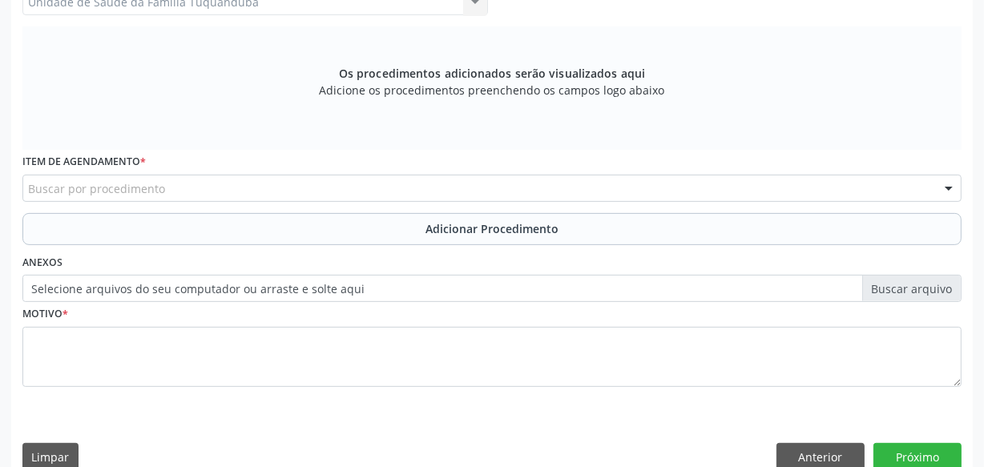
click at [355, 189] on div "Buscar por procedimento" at bounding box center [491, 188] width 939 height 27
type input "0301010048"
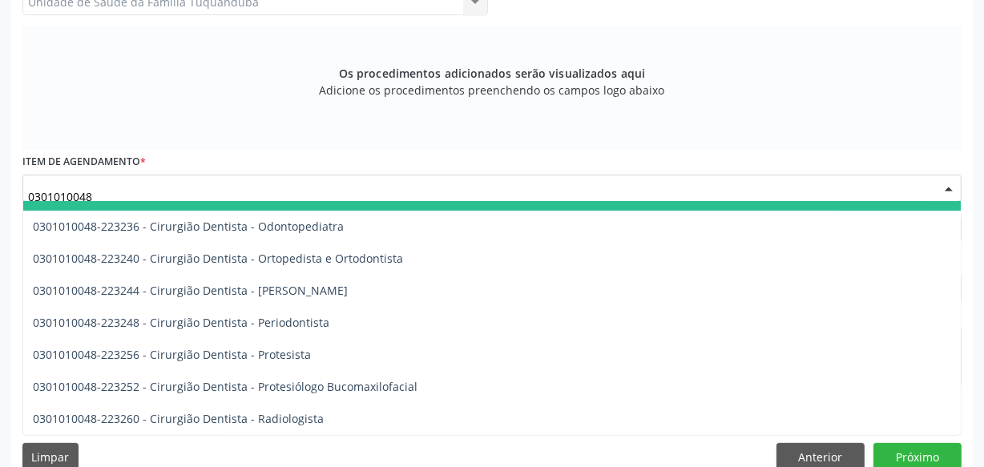
scroll to position [510, 0]
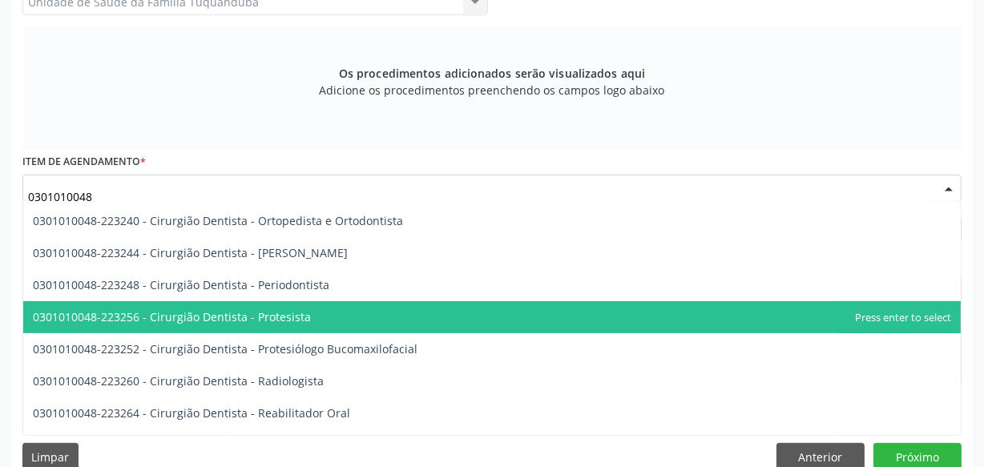
click at [300, 316] on span "0301010048-223256 - Cirurgião Dentista - Protesista" at bounding box center [172, 316] width 278 height 15
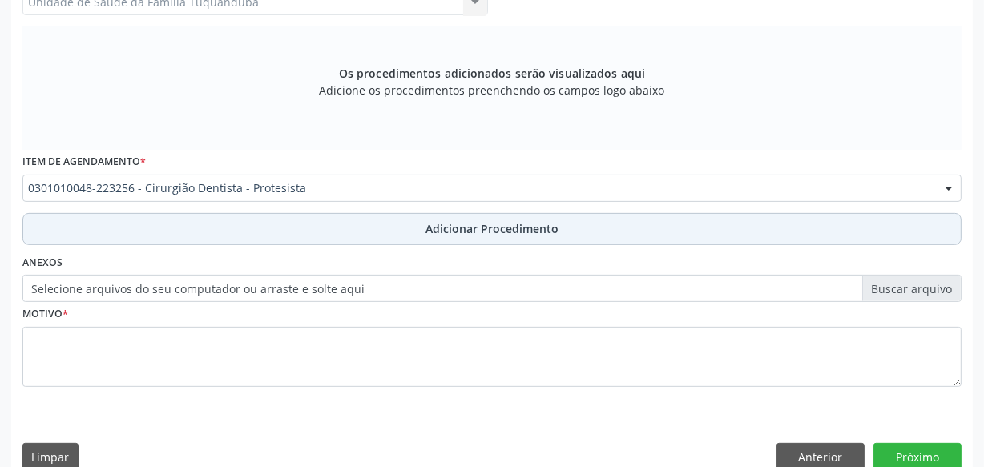
click at [373, 239] on button "Adicionar Procedimento" at bounding box center [491, 229] width 939 height 32
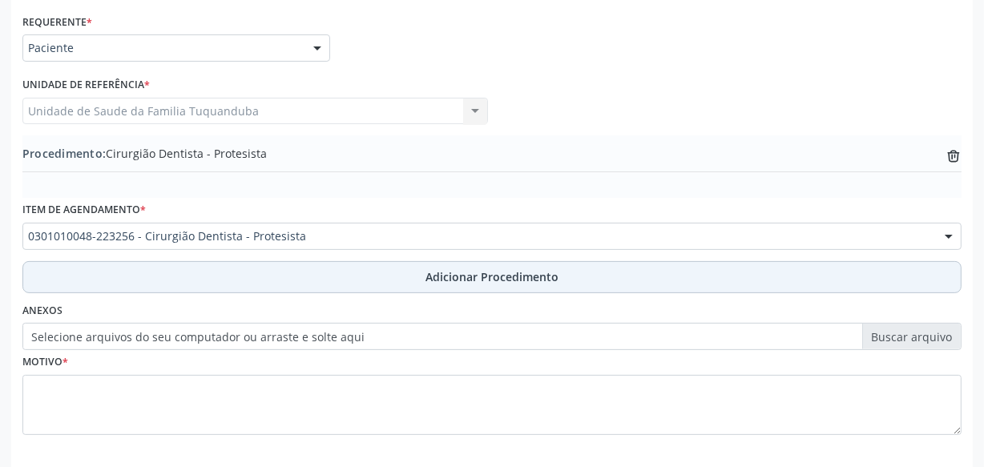
scroll to position [433, 0]
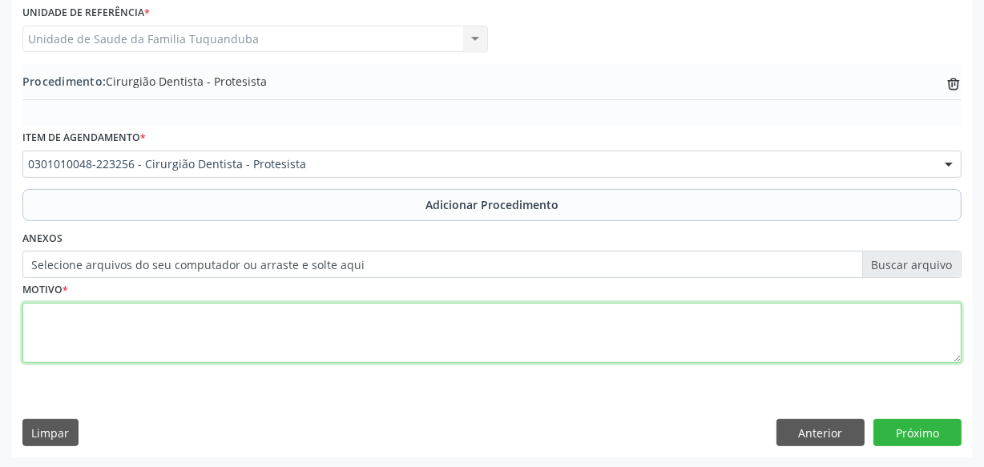
click at [337, 313] on textarea at bounding box center [491, 333] width 939 height 61
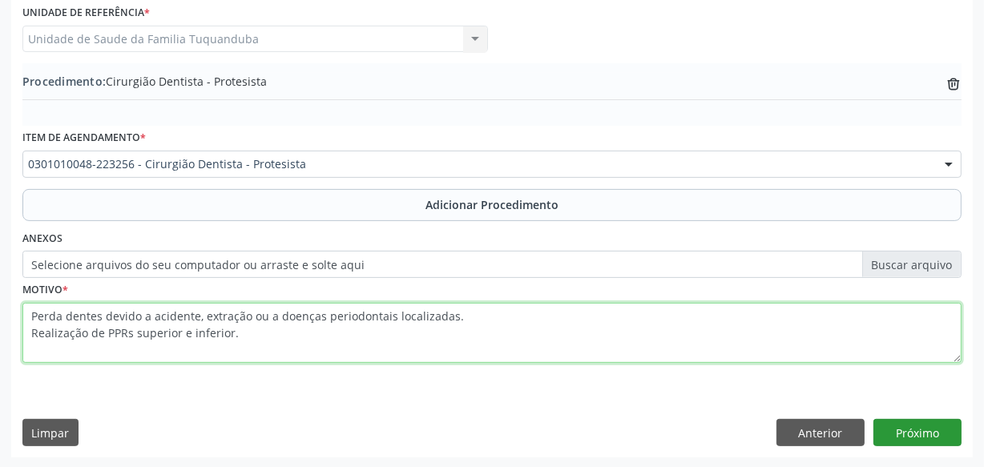
type textarea "Perda dentes devido a acidente, extração ou a doenças periodontais localizadas.…"
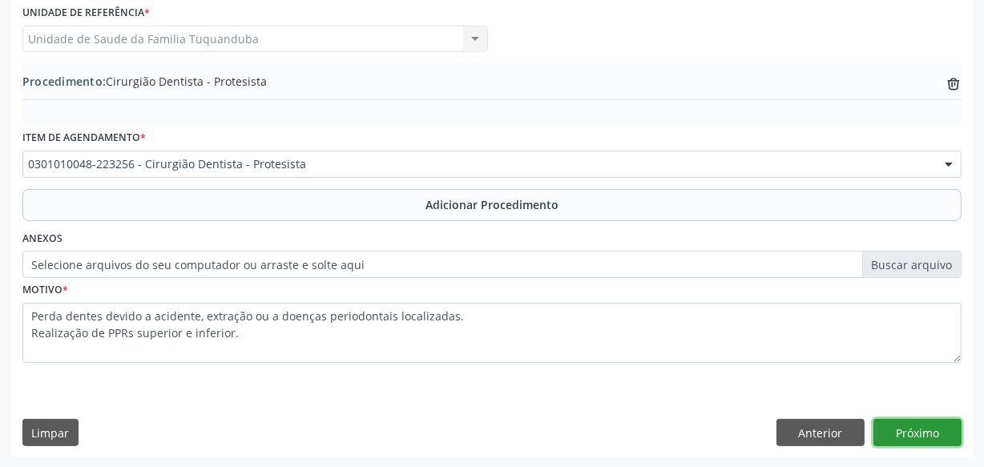
click at [930, 421] on button "Próximo" at bounding box center [917, 432] width 88 height 27
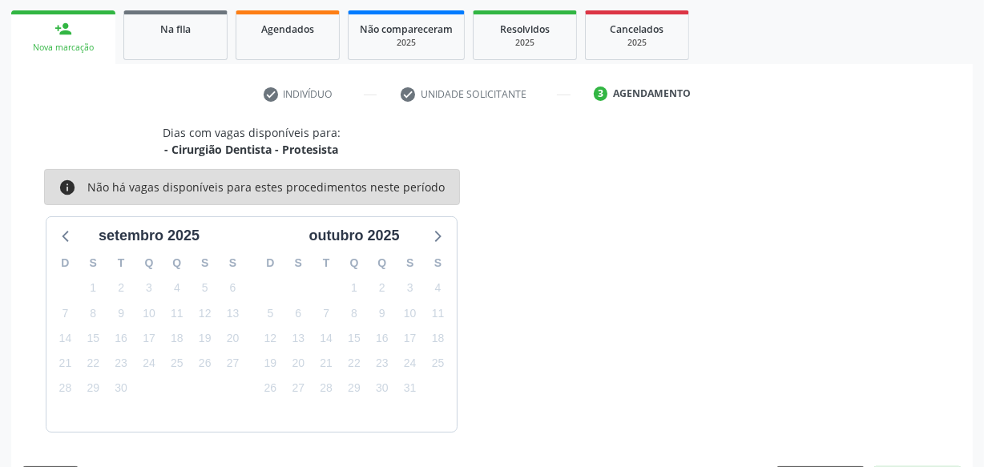
scroll to position [298, 0]
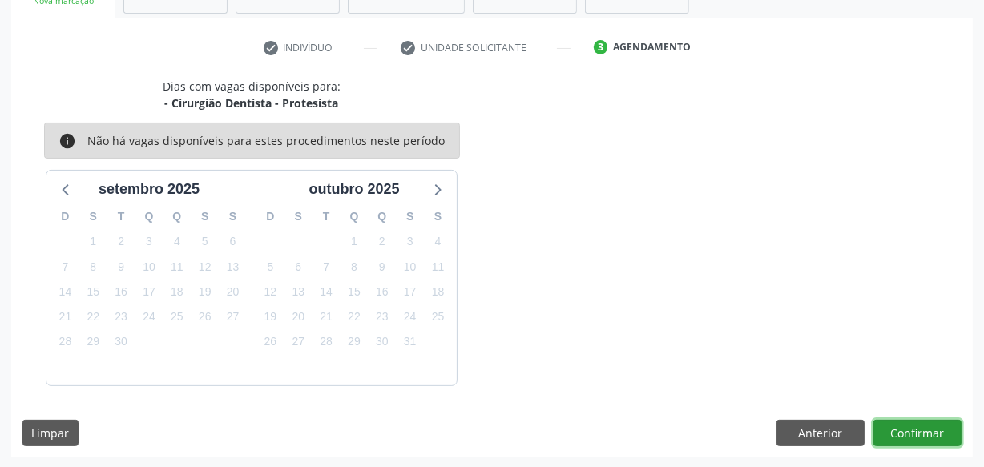
click at [893, 431] on button "Confirmar" at bounding box center [917, 433] width 88 height 27
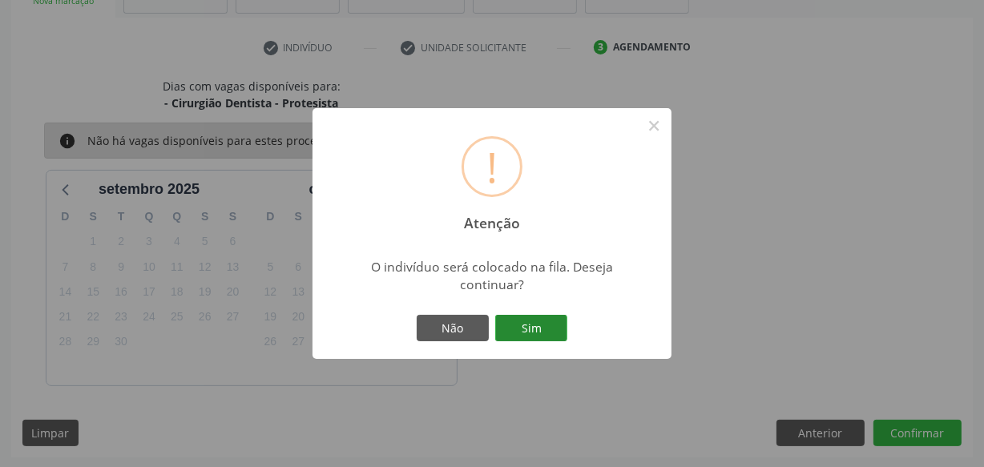
click at [527, 328] on button "Sim" at bounding box center [531, 328] width 72 height 27
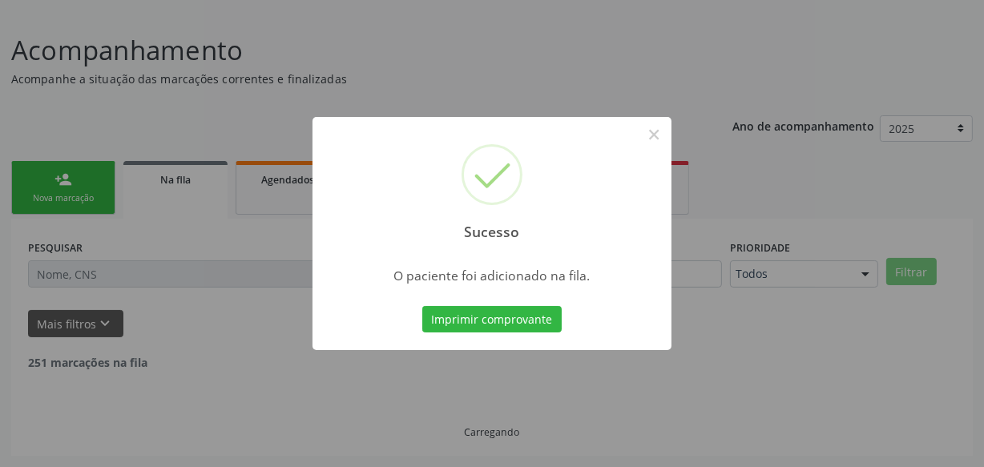
scroll to position [83, 0]
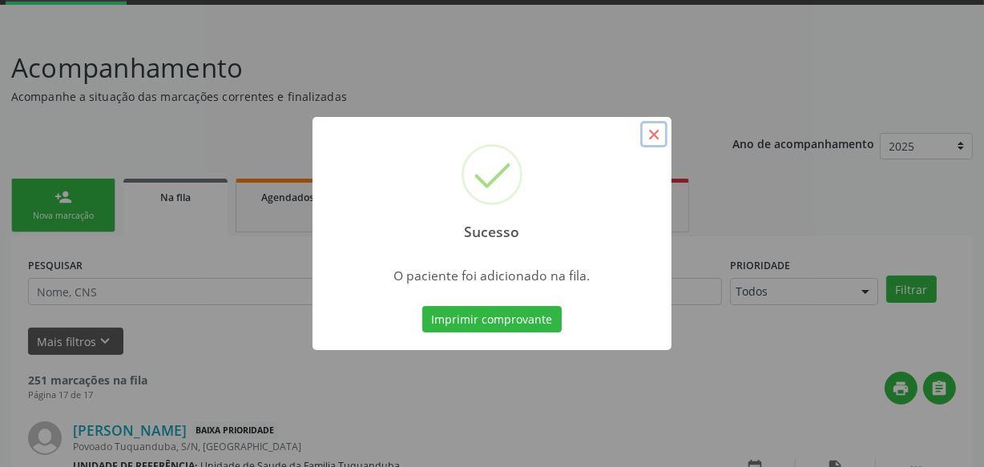
click at [657, 128] on button "×" at bounding box center [653, 134] width 27 height 27
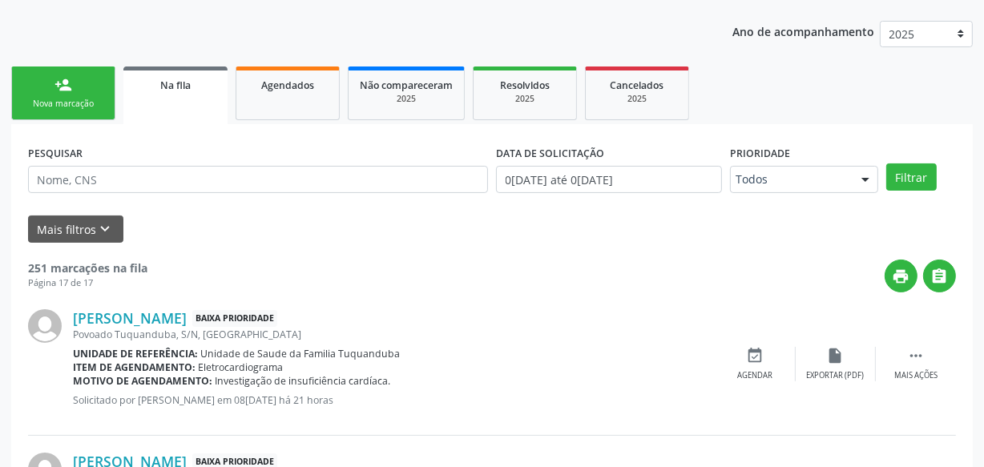
scroll to position [229, 0]
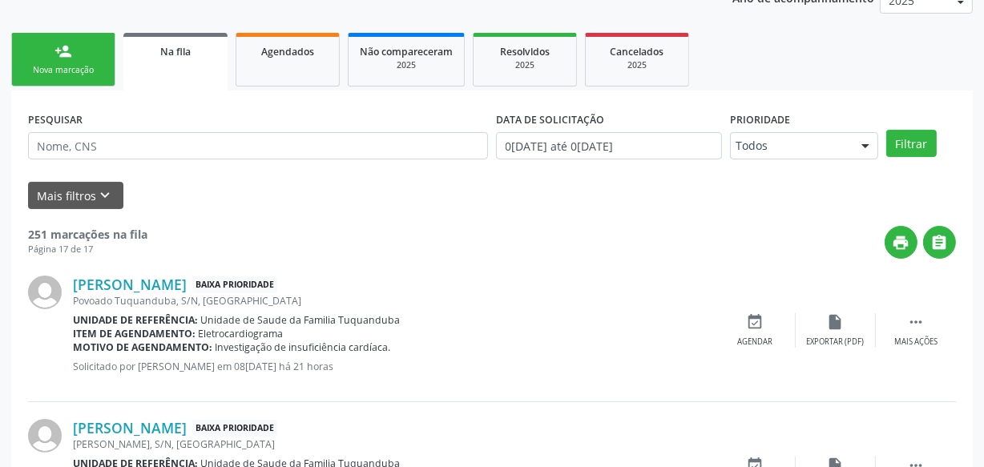
click at [107, 61] on link "person_add Nova marcação" at bounding box center [63, 60] width 104 height 54
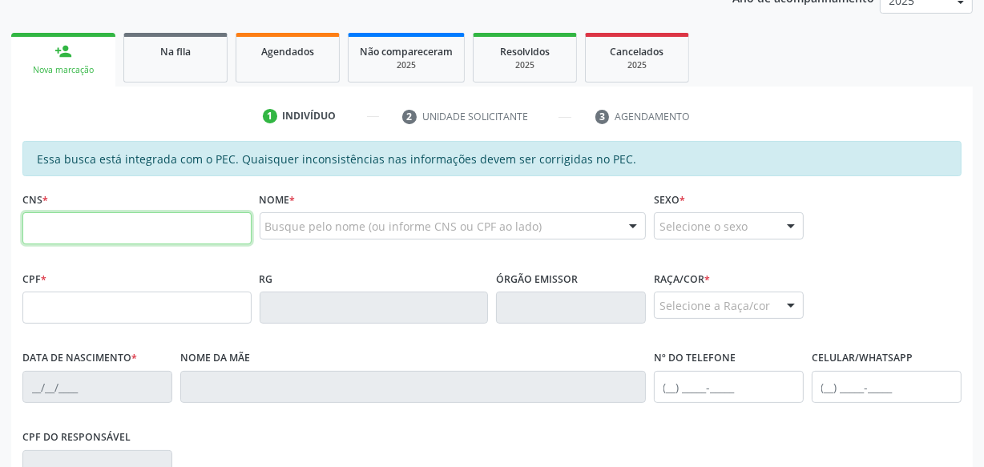
click at [163, 234] on input "text" at bounding box center [136, 228] width 229 height 32
type input "700 0070 7995 8703"
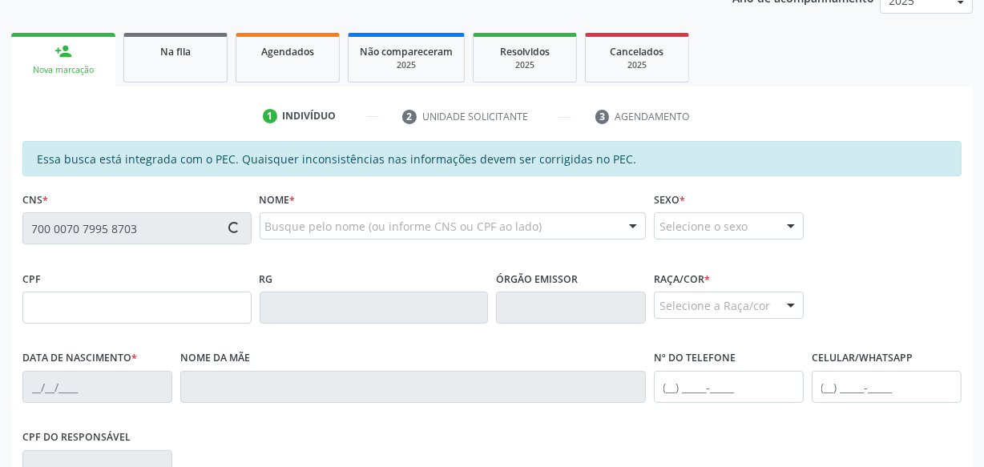
type input "082.922.944-22"
type input "1[DATE]"
type input "[PERSON_NAME]"
type input "[PHONE_NUMBER]"
type input "S/N"
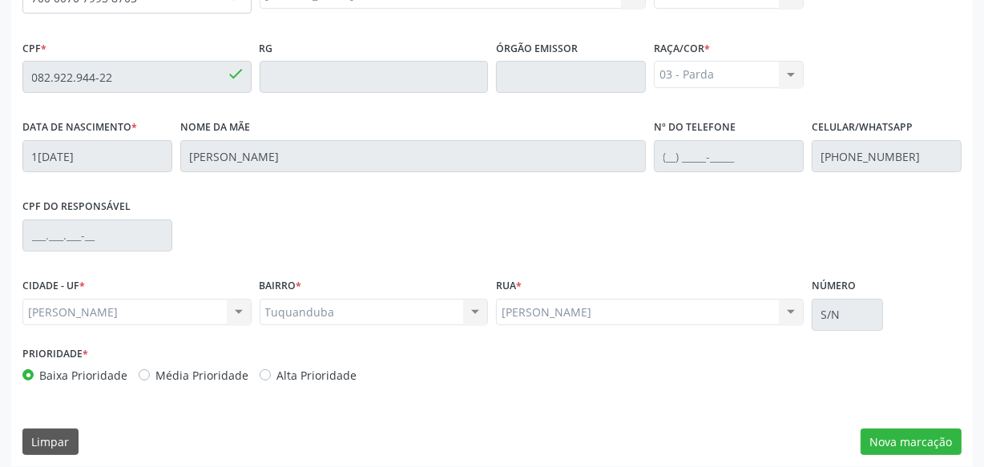
scroll to position [470, 0]
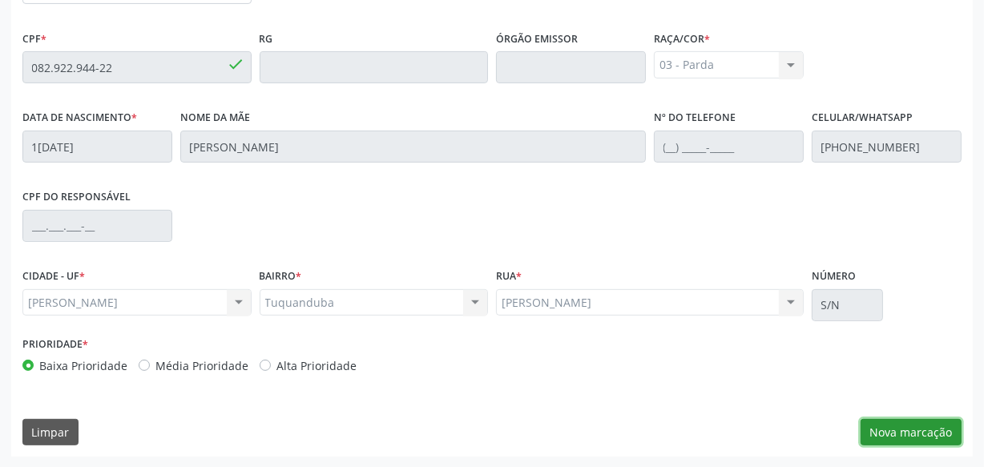
click at [938, 434] on button "Nova marcação" at bounding box center [911, 432] width 101 height 27
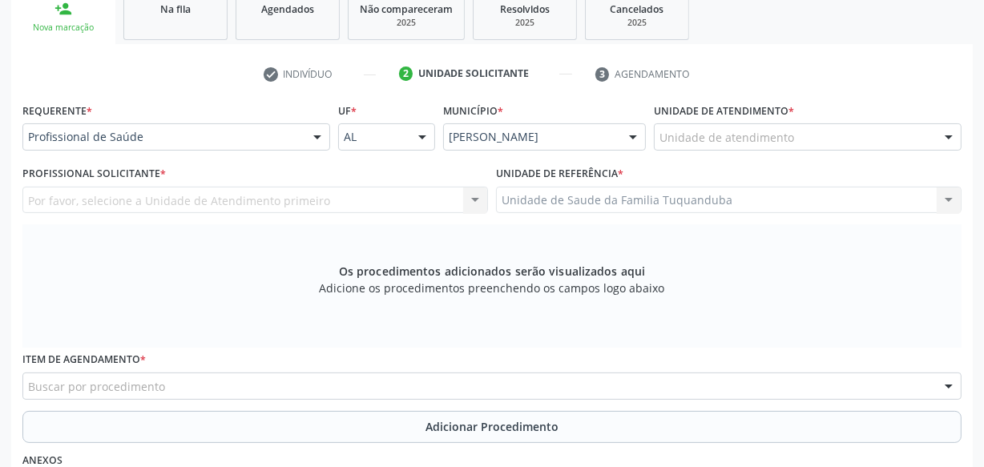
scroll to position [251, 0]
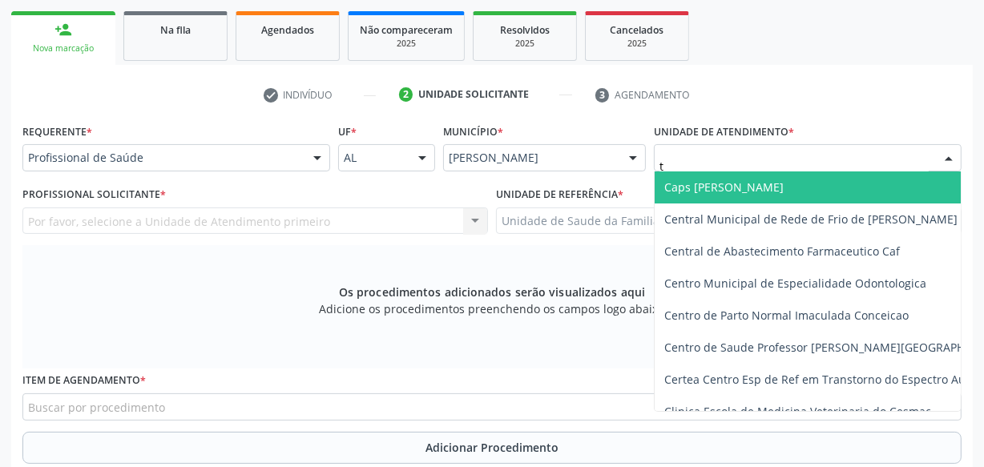
type input "tu"
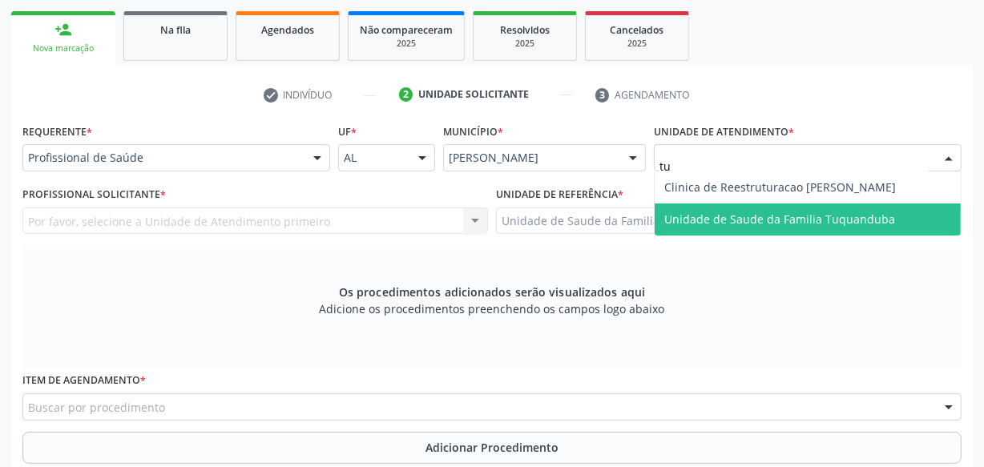
click at [697, 224] on span "Unidade de Saude da Familia Tuquanduba" at bounding box center [779, 219] width 231 height 15
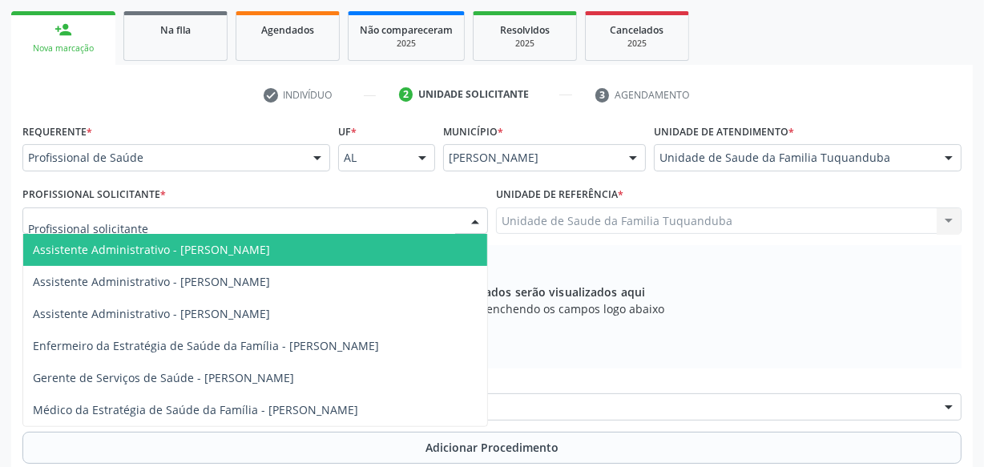
click at [300, 216] on div at bounding box center [255, 221] width 466 height 27
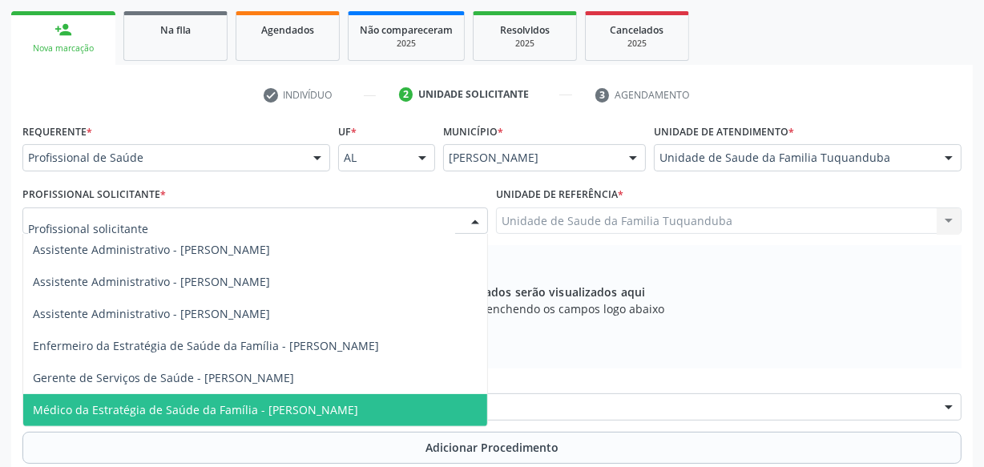
click at [280, 409] on span "Médico da Estratégia de Saúde da Família - [PERSON_NAME]" at bounding box center [195, 409] width 325 height 15
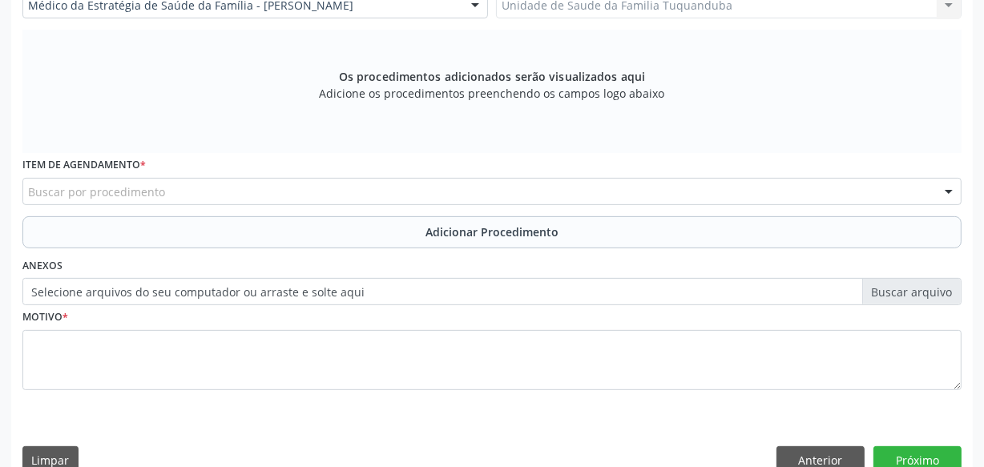
scroll to position [470, 0]
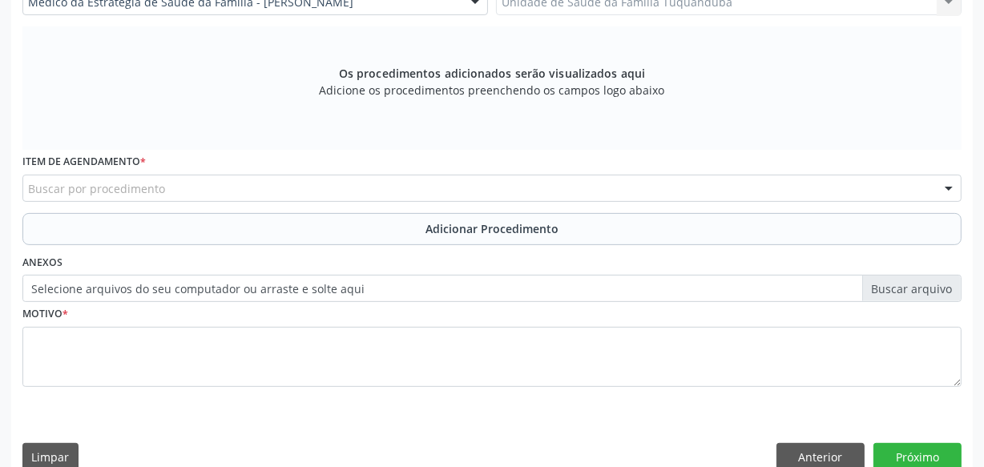
click at [337, 182] on div "Buscar por procedimento" at bounding box center [491, 188] width 939 height 27
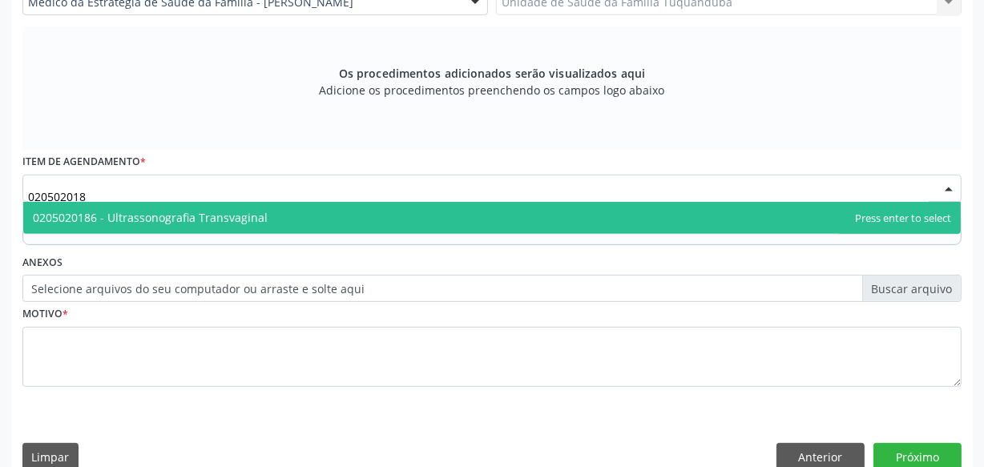
click at [324, 218] on span "0205020186 - Ultrassonografia Transvaginal" at bounding box center [492, 218] width 938 height 32
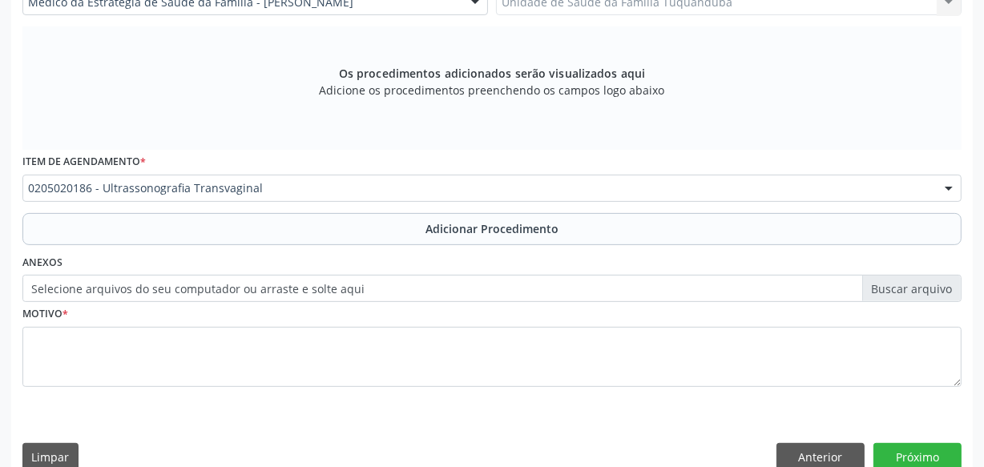
click at [337, 222] on button "Adicionar Procedimento" at bounding box center [491, 229] width 939 height 32
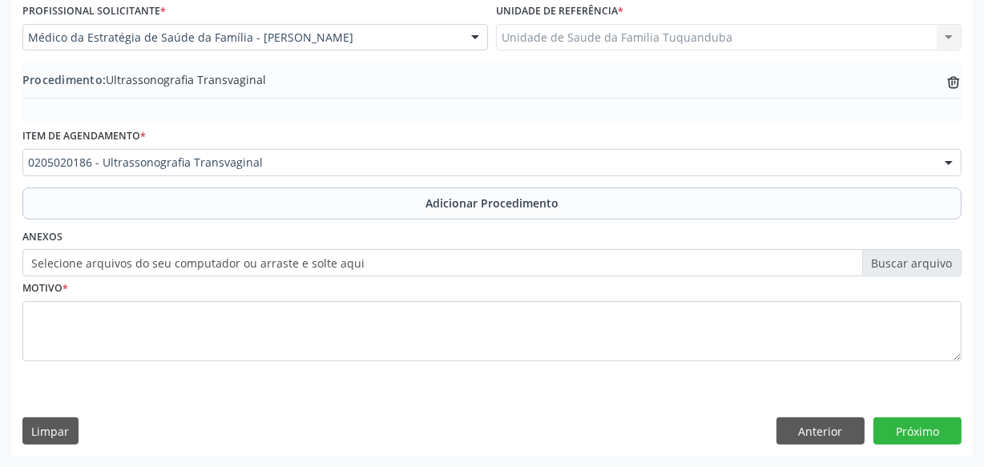
scroll to position [433, 0]
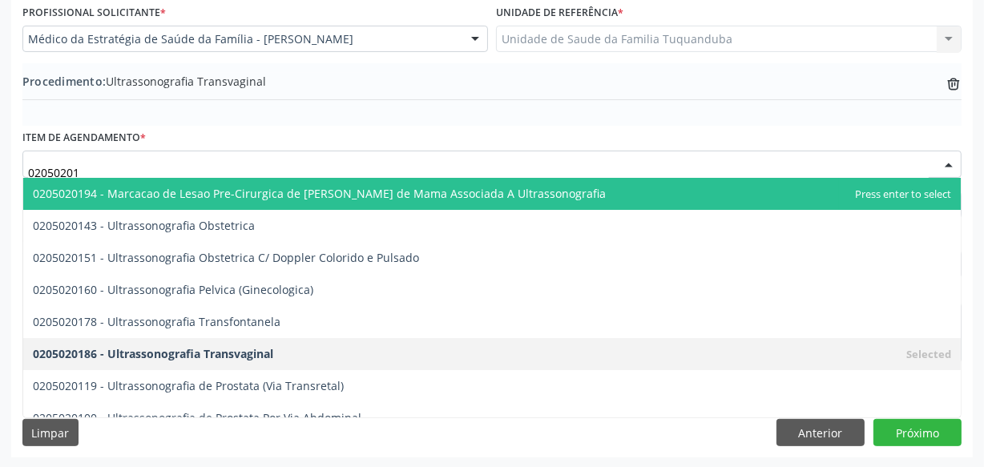
type input "020502016"
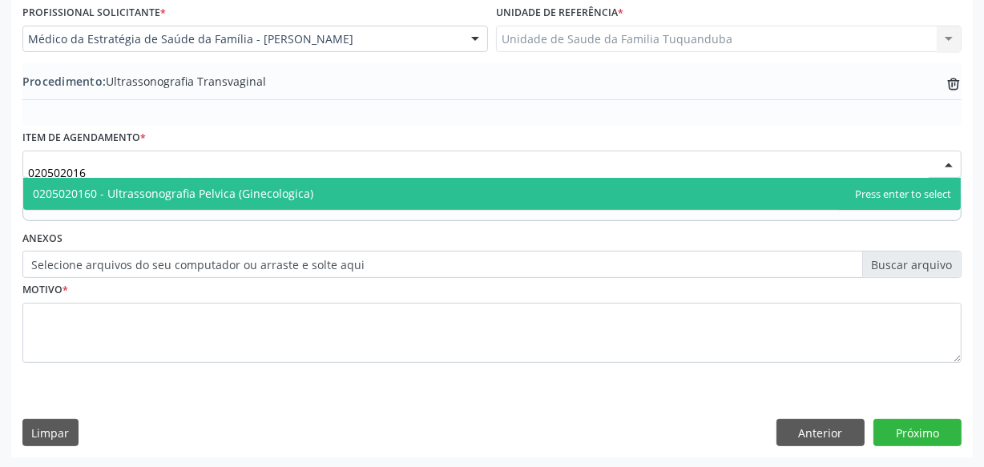
click at [246, 191] on span "0205020160 - Ultrassonografia Pelvica (Ginecologica)" at bounding box center [173, 193] width 280 height 15
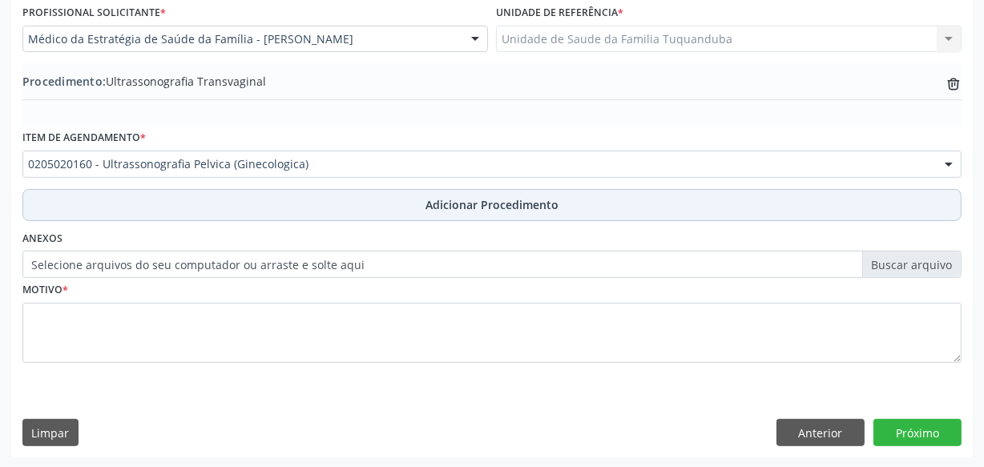
click at [315, 201] on button "Adicionar Procedimento" at bounding box center [491, 205] width 939 height 32
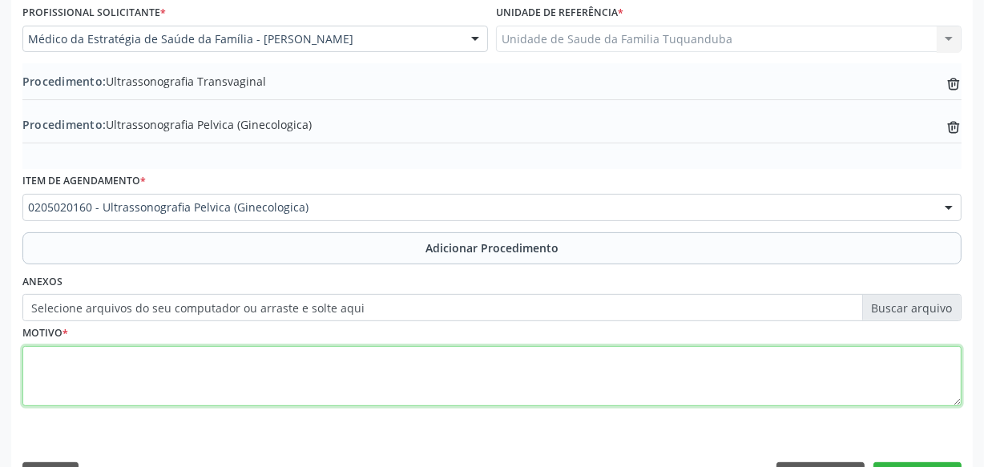
click at [295, 360] on textarea at bounding box center [491, 376] width 939 height 61
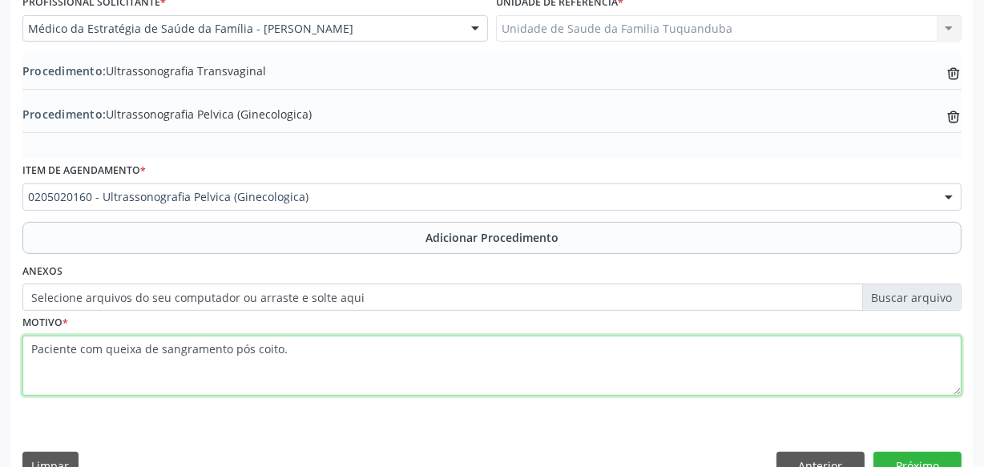
scroll to position [476, 0]
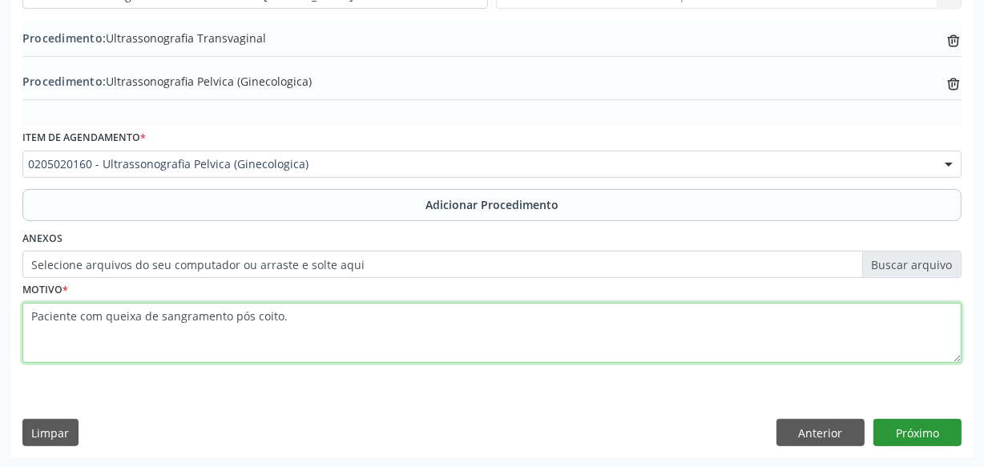
type textarea "Paciente com queixa de sangramento pós coito."
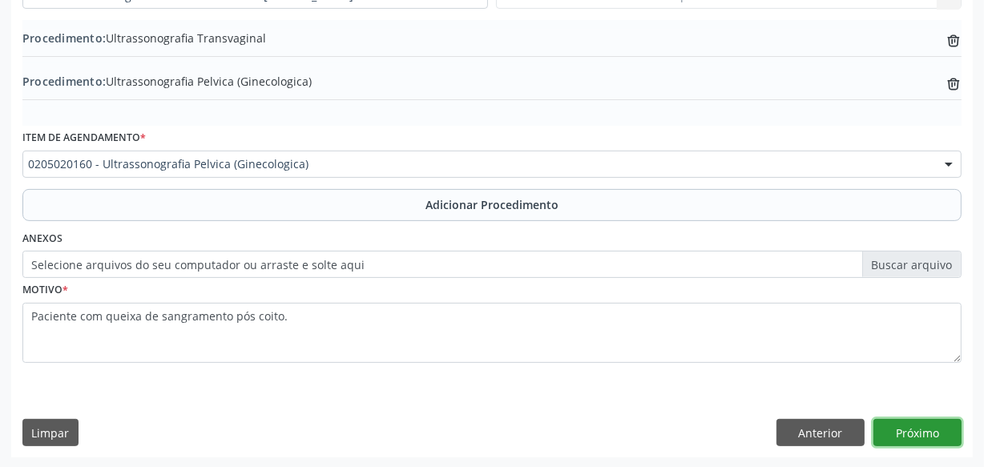
click at [895, 435] on button "Próximo" at bounding box center [917, 432] width 88 height 27
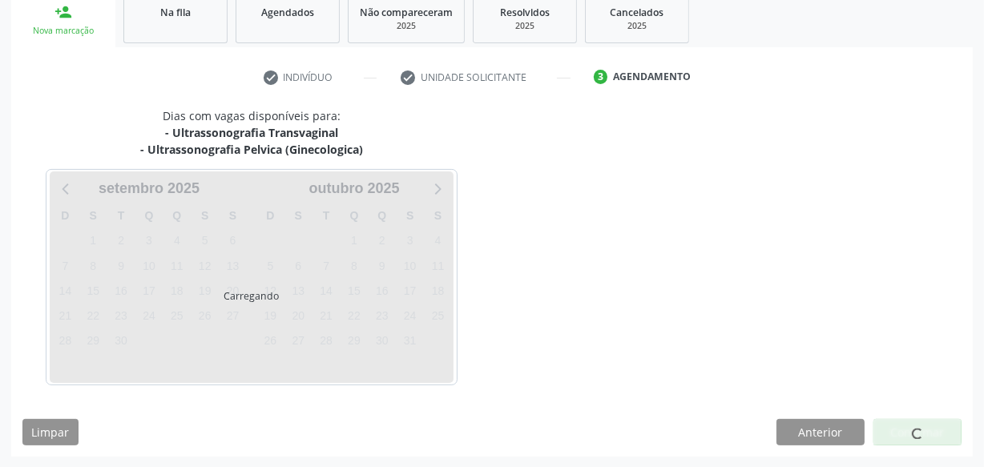
scroll to position [316, 0]
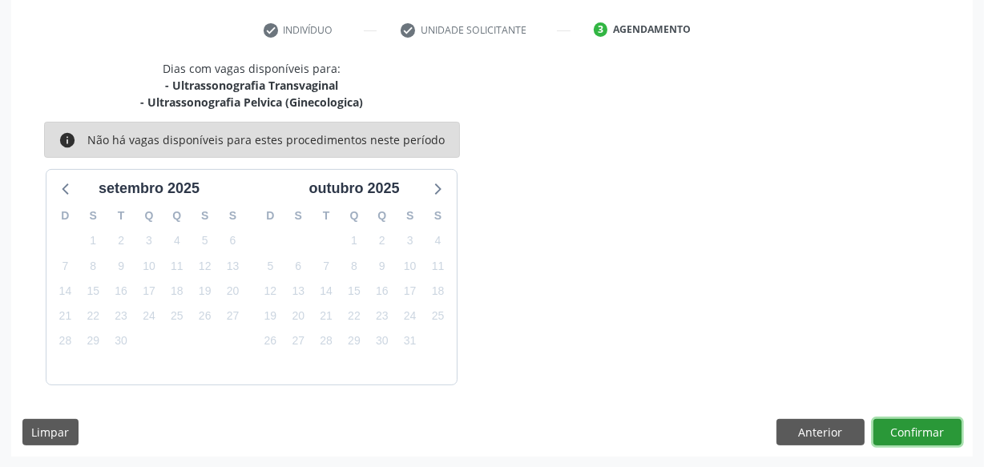
click at [903, 431] on button "Confirmar" at bounding box center [917, 432] width 88 height 27
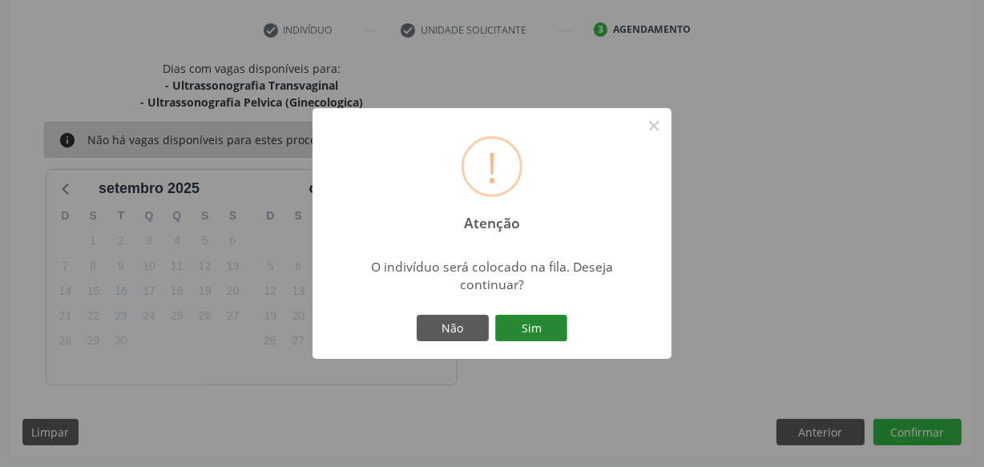
click at [502, 321] on button "Sim" at bounding box center [531, 328] width 72 height 27
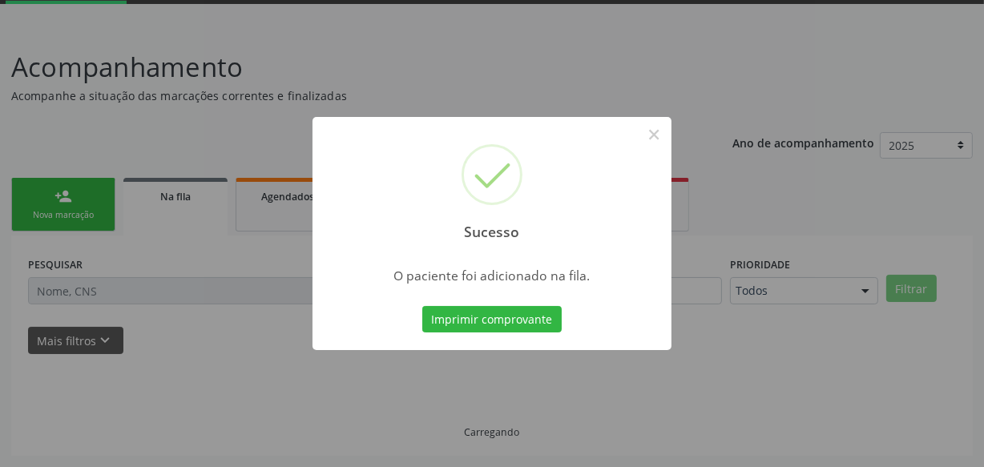
scroll to position [83, 0]
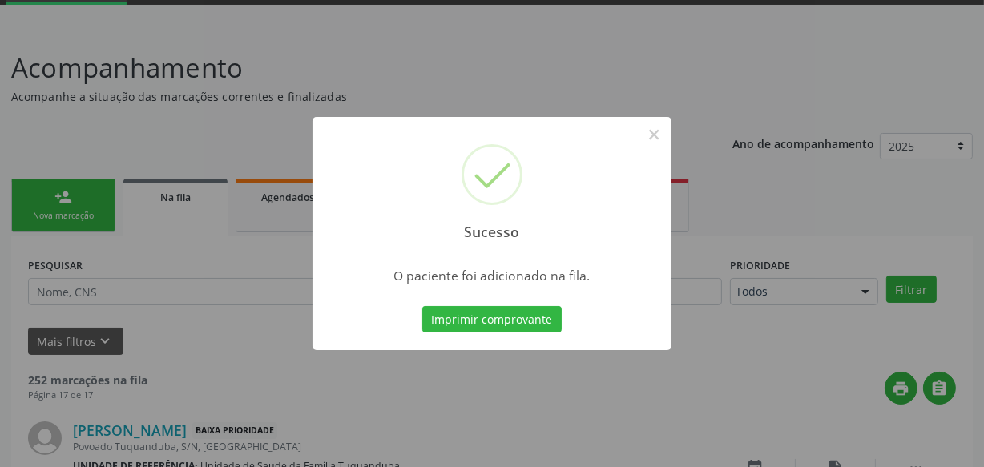
click at [649, 131] on button "×" at bounding box center [653, 134] width 27 height 27
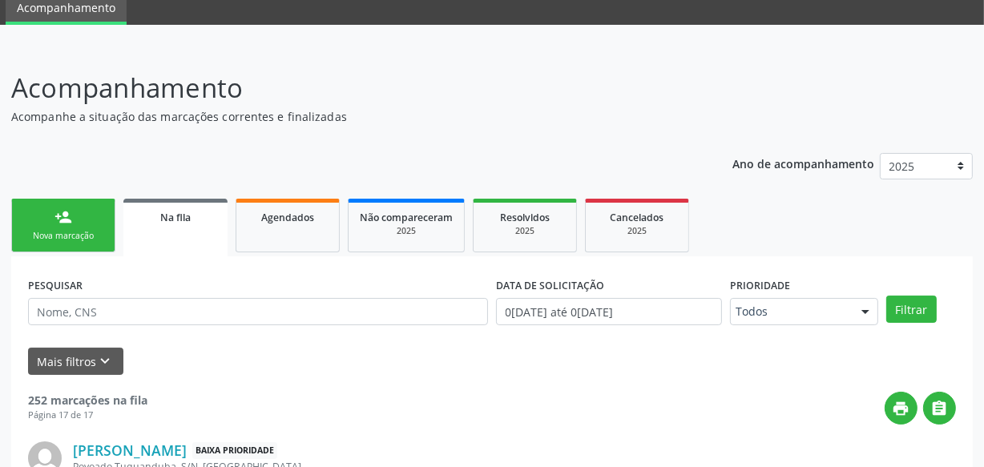
scroll to position [145, 0]
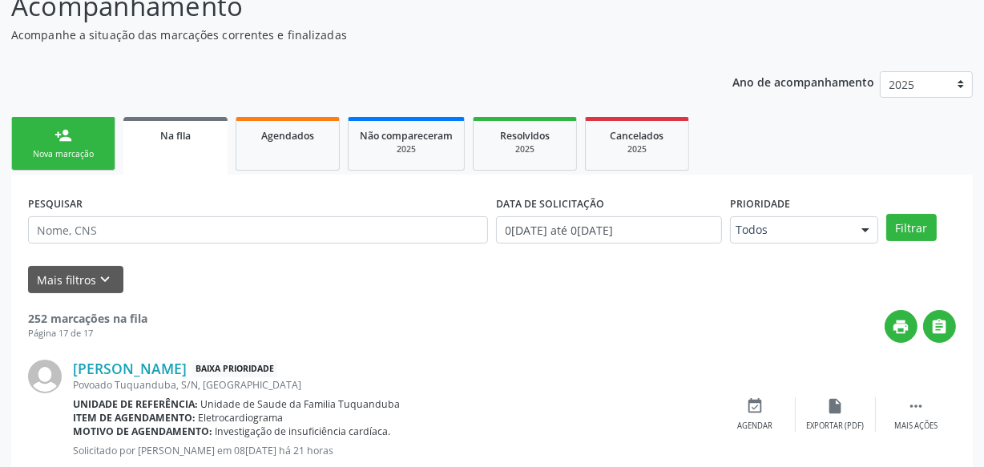
drag, startPoint x: 99, startPoint y: 104, endPoint x: 87, endPoint y: 130, distance: 28.3
click at [85, 137] on link "person_add Nova marcação" at bounding box center [63, 144] width 104 height 54
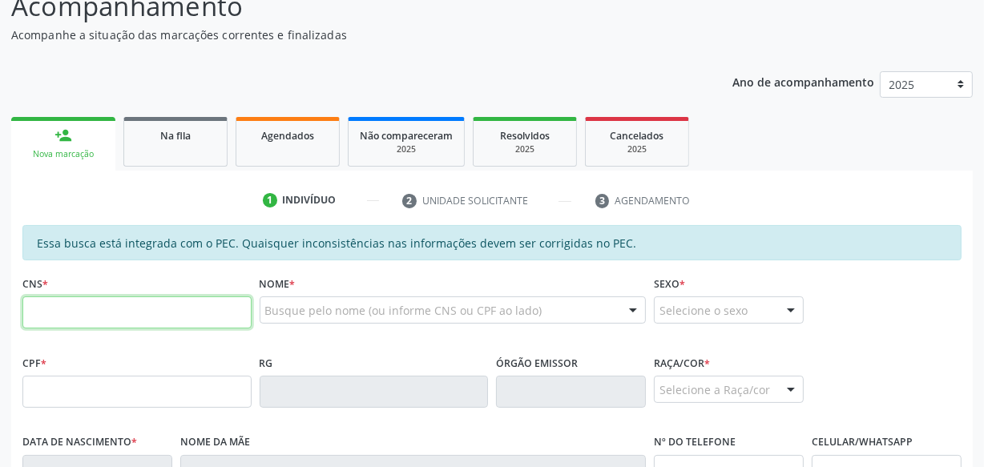
drag, startPoint x: 169, startPoint y: 321, endPoint x: 180, endPoint y: 323, distance: 11.5
click at [169, 321] on input "text" at bounding box center [136, 313] width 229 height 32
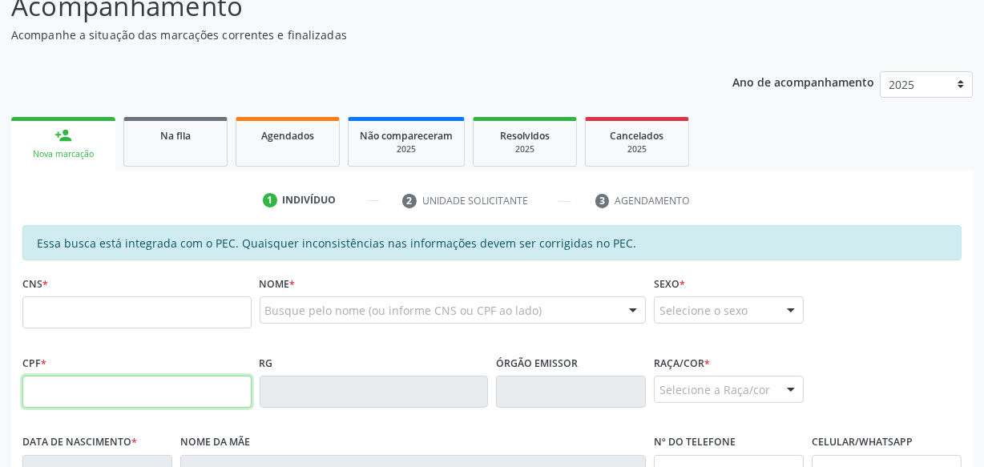
click at [160, 380] on input "text" at bounding box center [136, 392] width 229 height 32
type input "149.297.134-04"
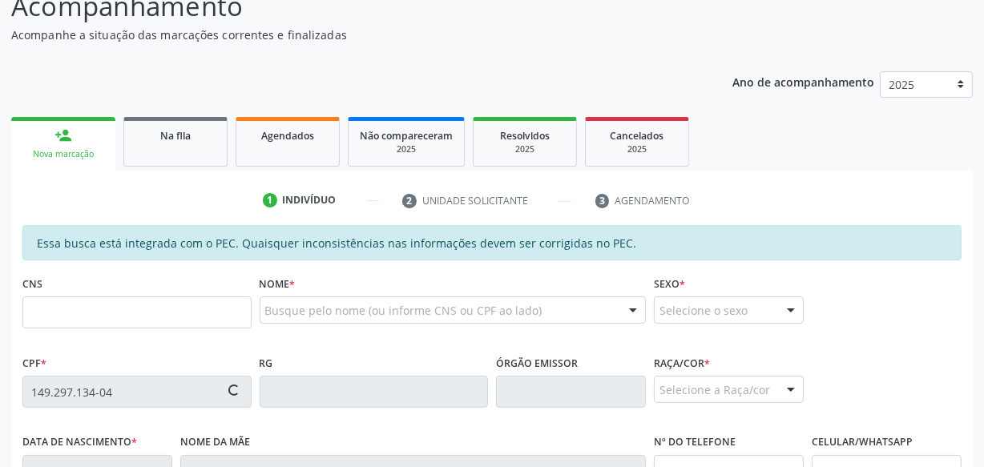
type input "708 0088 7112 7528"
type input "[DATE]"
type input "[PERSON_NAME]"
type input "[PHONE_NUMBER]"
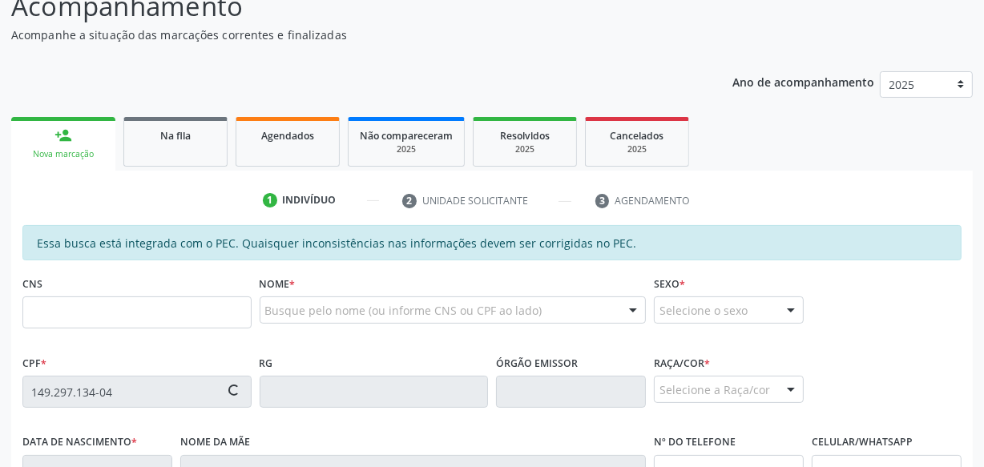
type input "S/N"
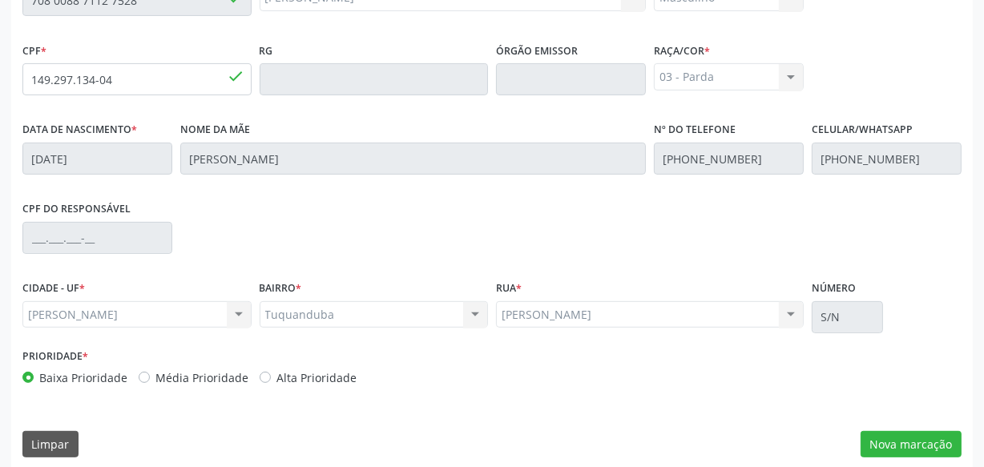
scroll to position [470, 0]
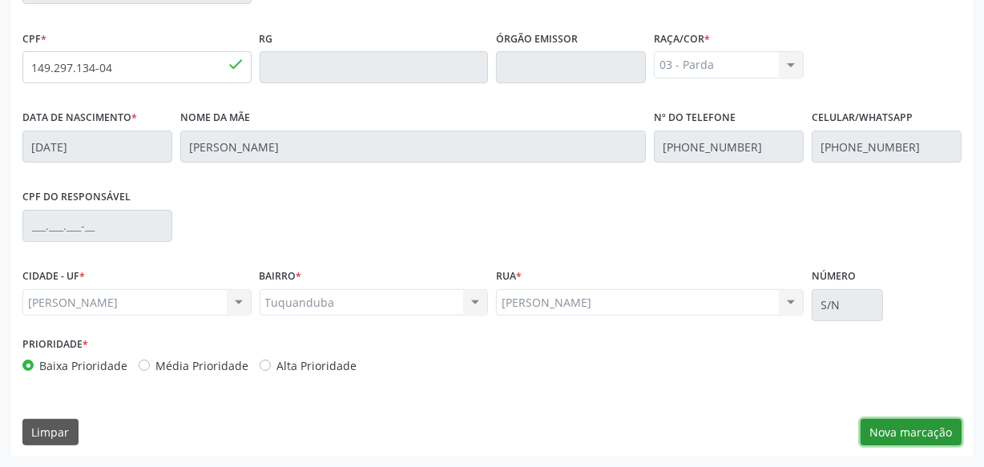
click at [893, 426] on button "Nova marcação" at bounding box center [911, 432] width 101 height 27
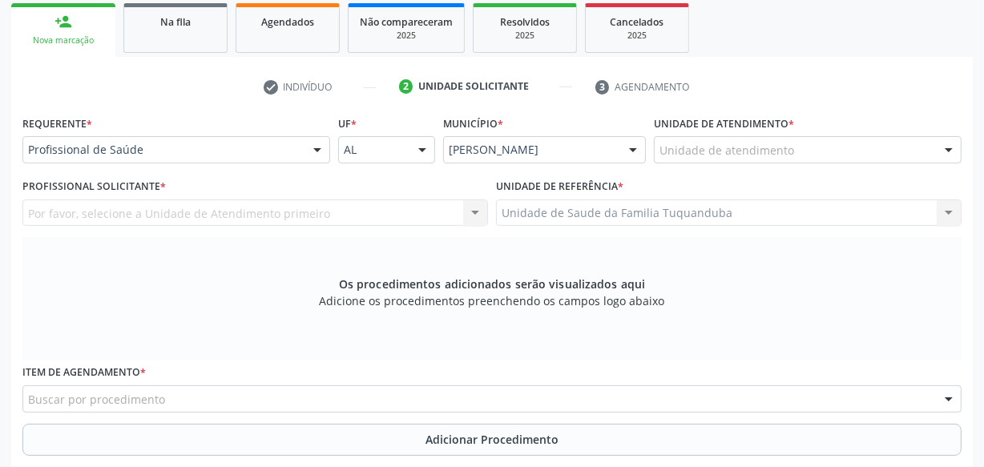
scroll to position [251, 0]
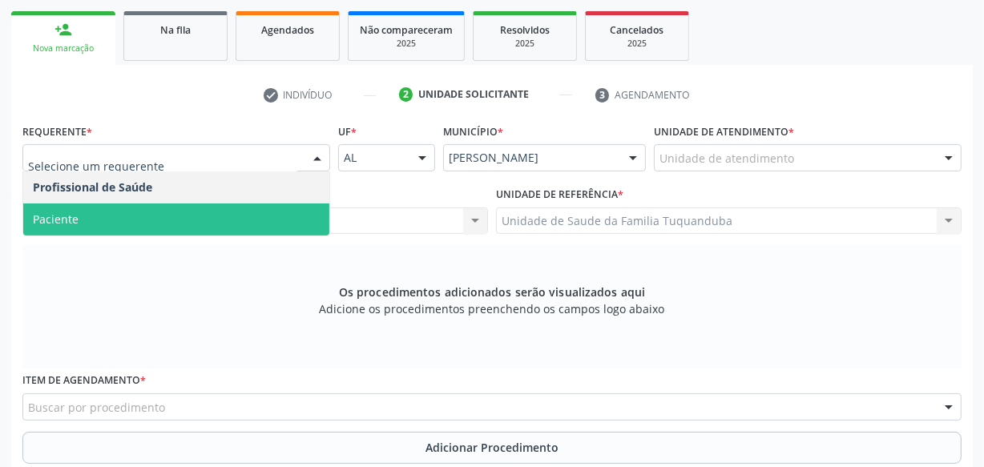
click at [208, 225] on span "Paciente" at bounding box center [176, 220] width 306 height 32
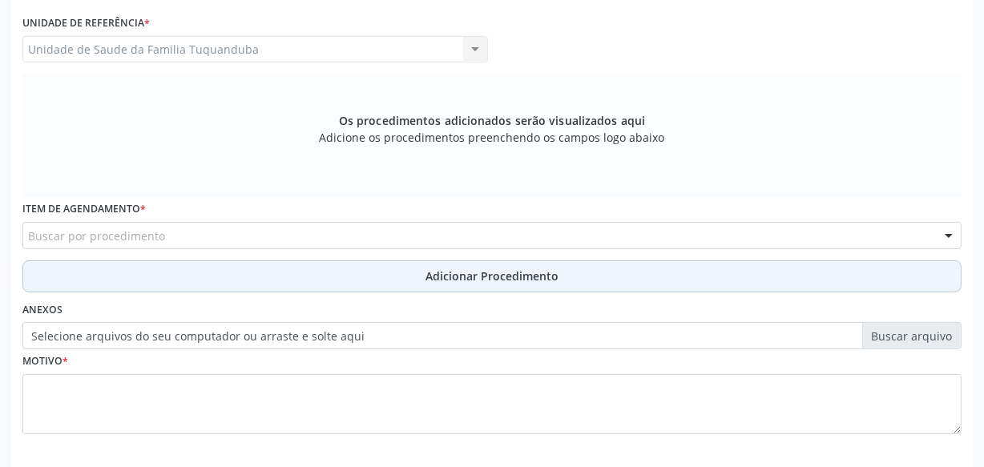
scroll to position [470, 0]
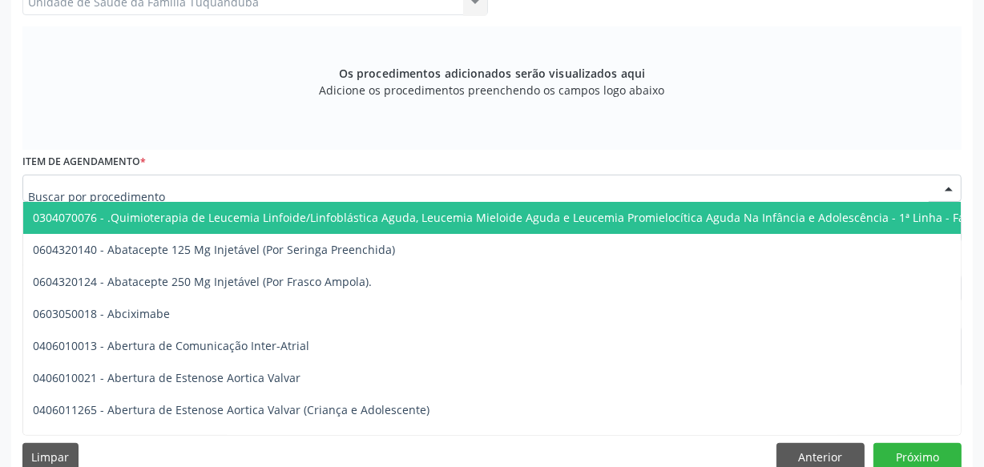
click at [230, 190] on div at bounding box center [491, 188] width 939 height 27
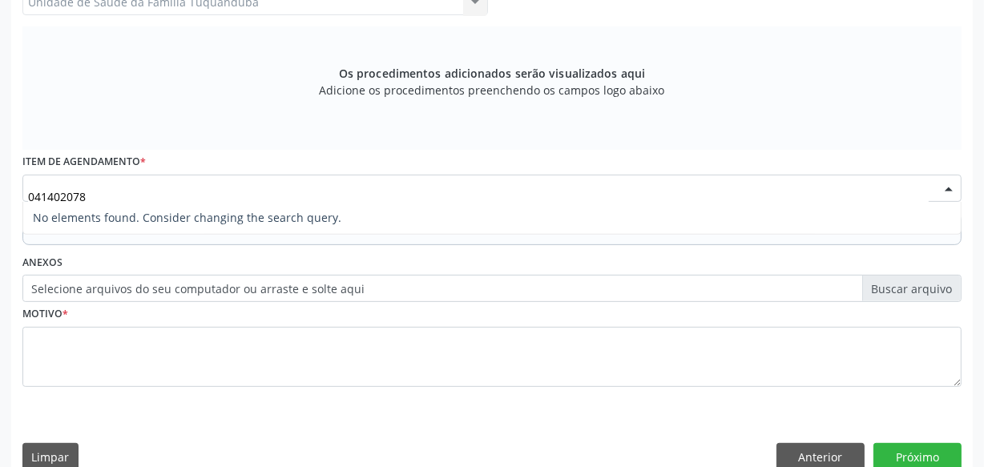
type input "0414020278"
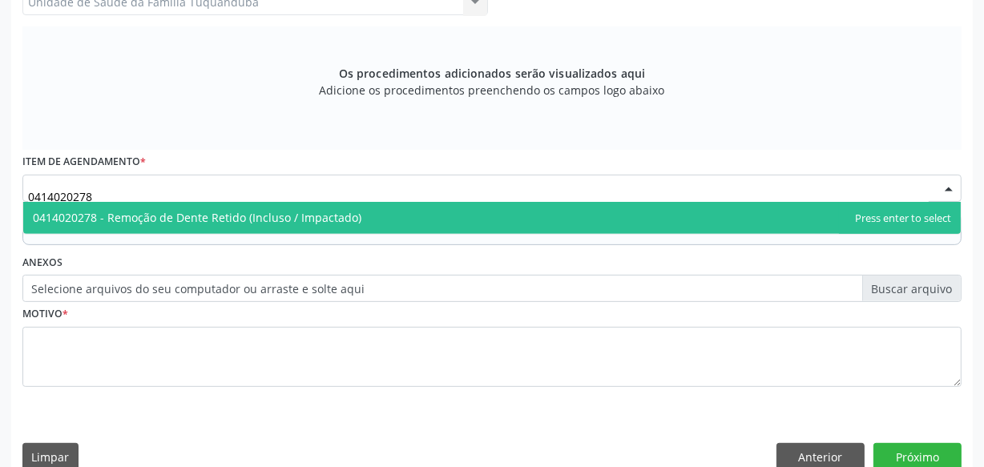
click at [244, 204] on span "0414020278 - Remoção de Dente Retido (Incluso / Impactado)" at bounding box center [492, 218] width 938 height 32
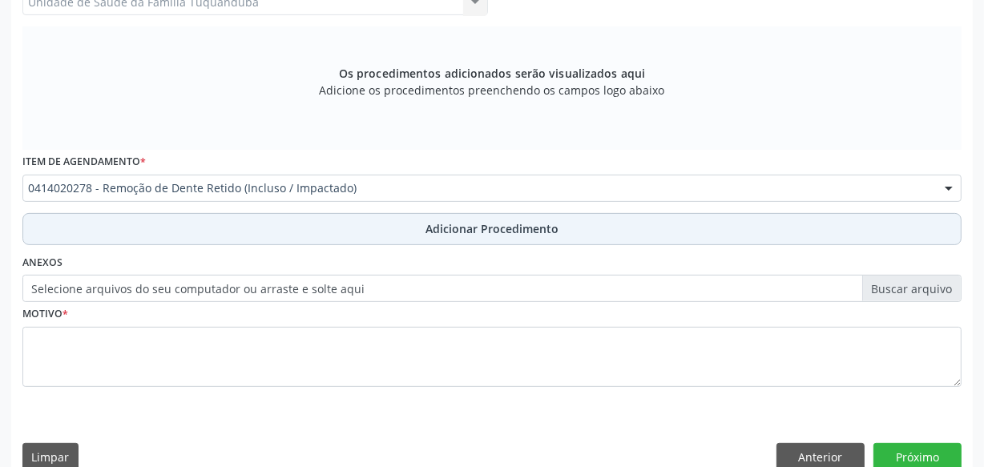
click at [356, 227] on button "Adicionar Procedimento" at bounding box center [491, 229] width 939 height 32
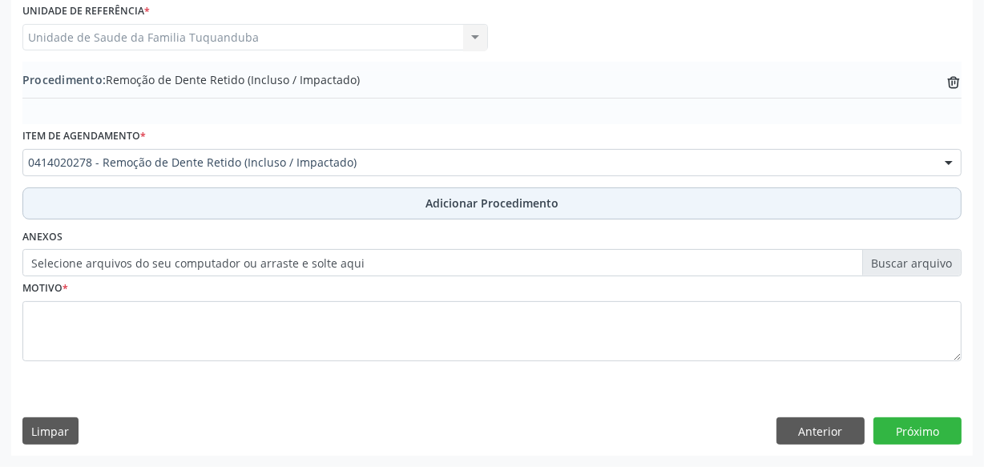
scroll to position [433, 0]
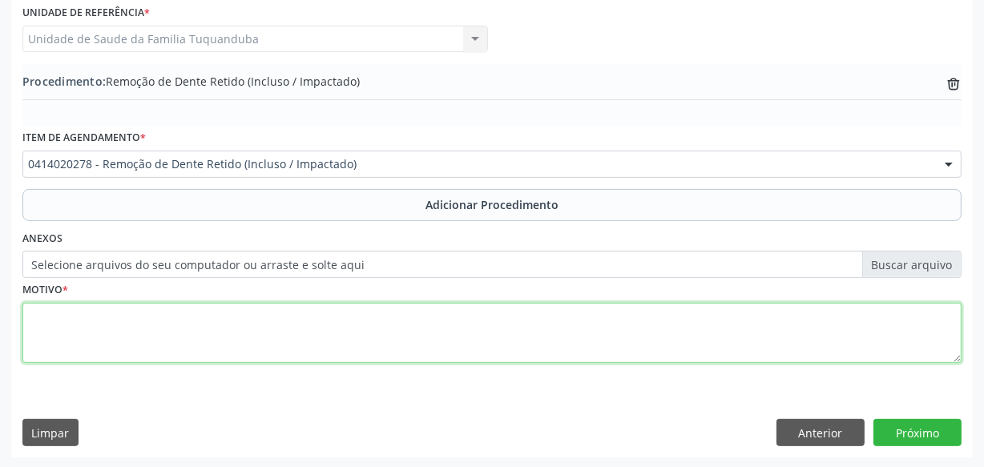
click at [384, 326] on textarea at bounding box center [491, 333] width 939 height 61
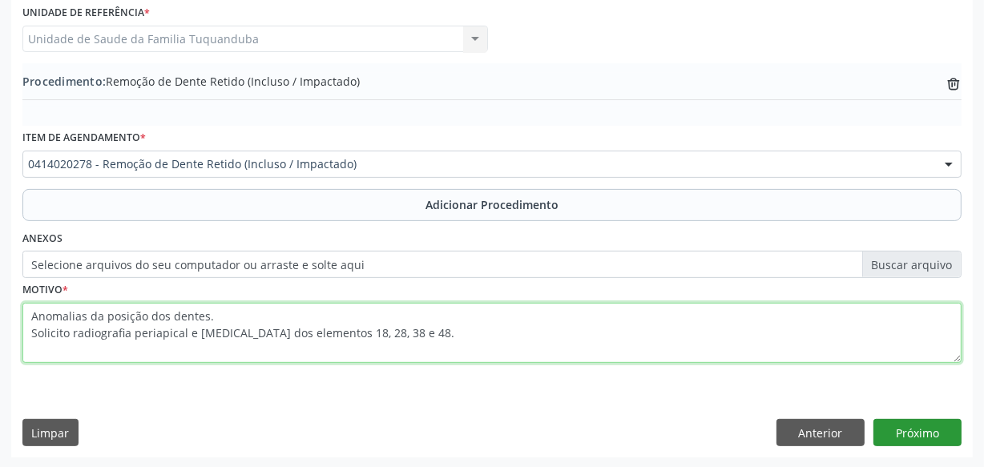
type textarea "Anomalias da posição dos dentes. Solicito radiografia periapical e [MEDICAL_DAT…"
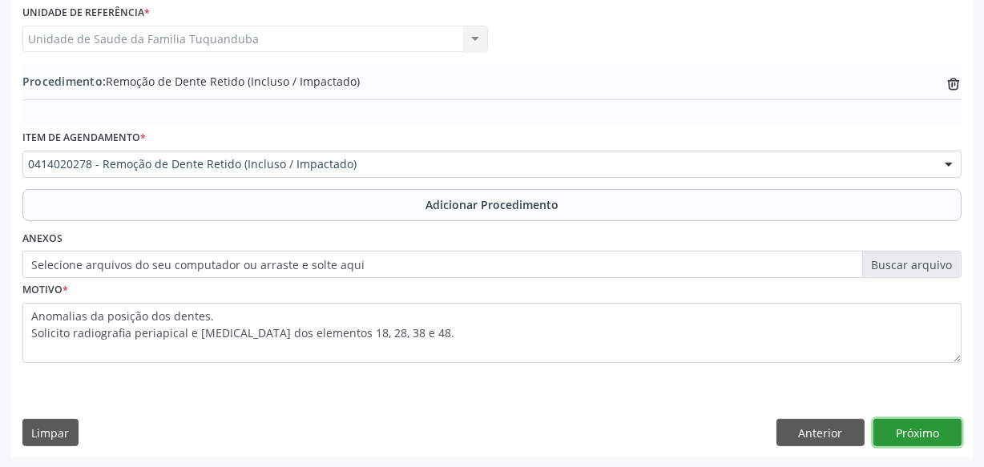
click at [913, 425] on button "Próximo" at bounding box center [917, 432] width 88 height 27
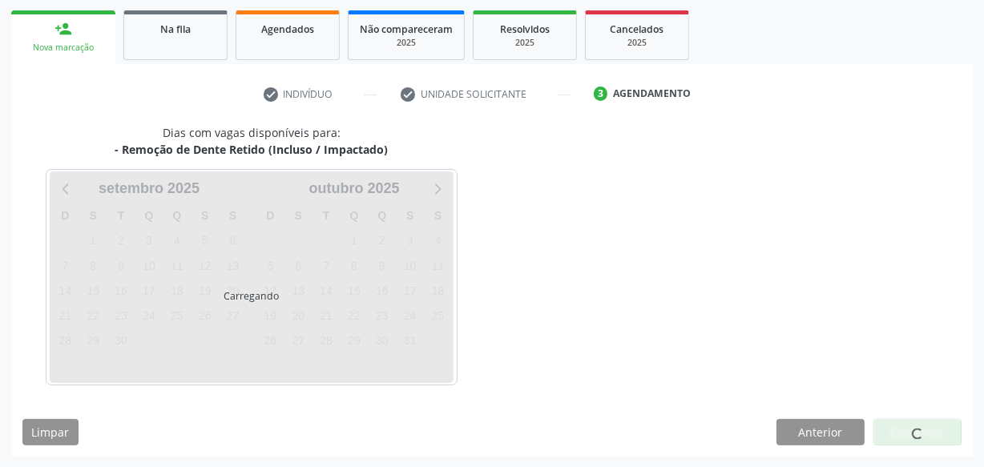
scroll to position [298, 0]
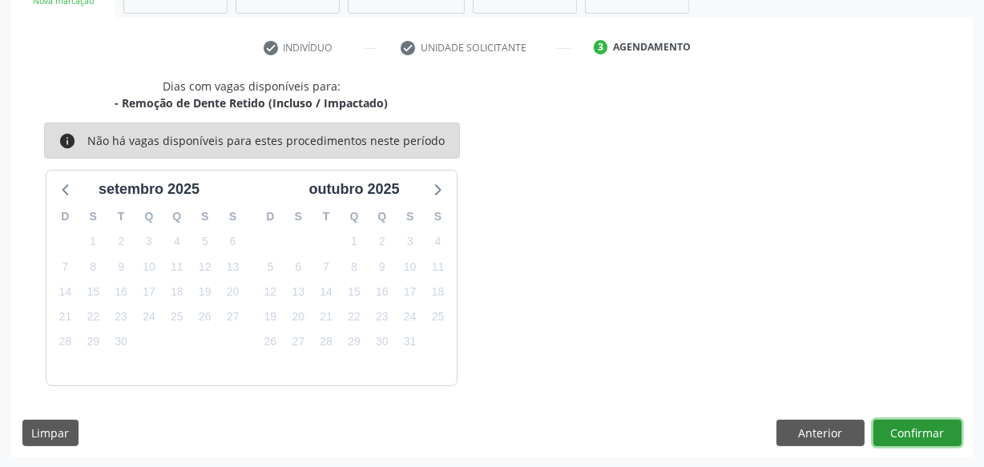
click at [898, 430] on button "Confirmar" at bounding box center [917, 433] width 88 height 27
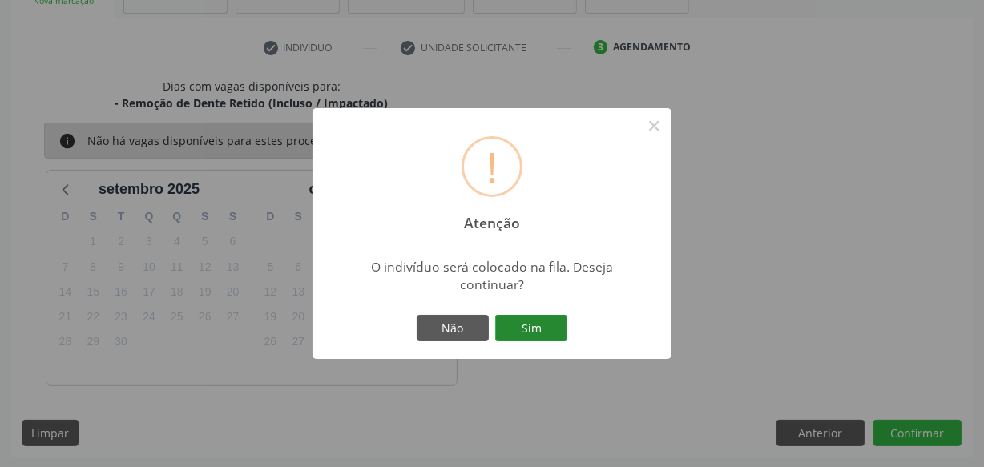
click at [556, 323] on button "Sim" at bounding box center [531, 328] width 72 height 27
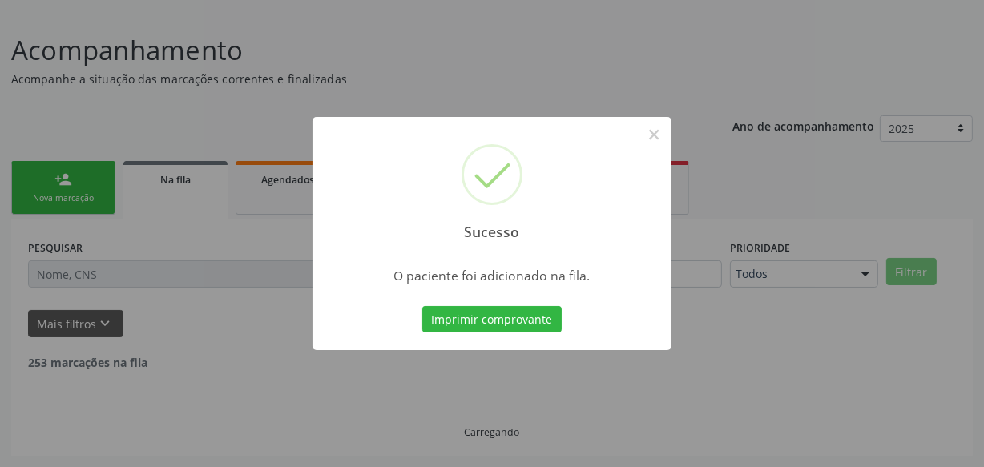
scroll to position [83, 0]
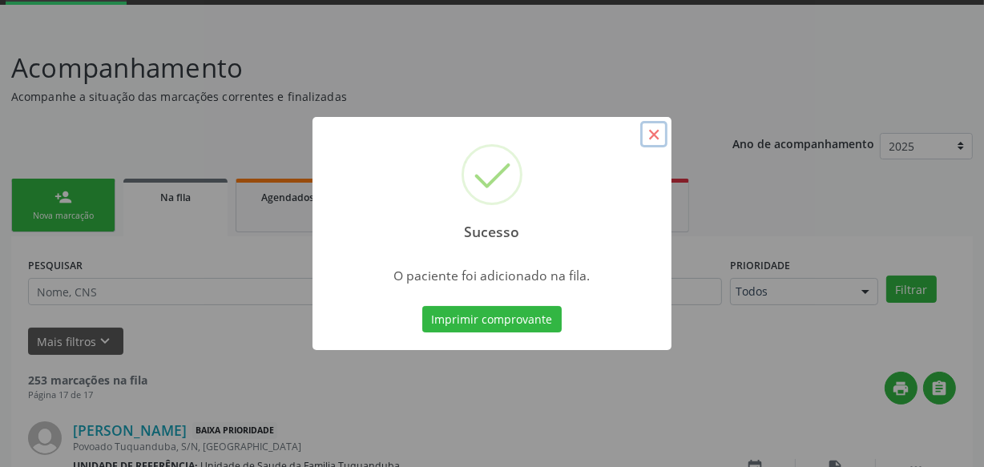
click at [655, 133] on button "×" at bounding box center [653, 134] width 27 height 27
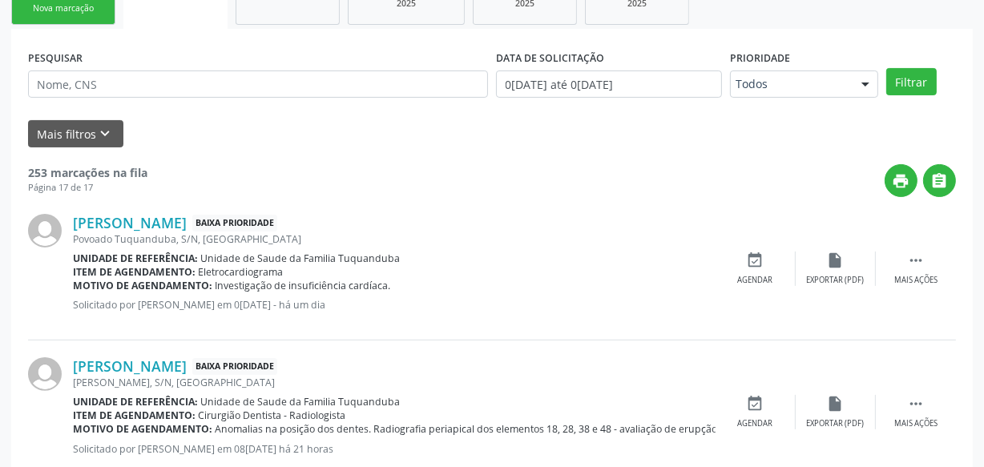
scroll to position [156, 0]
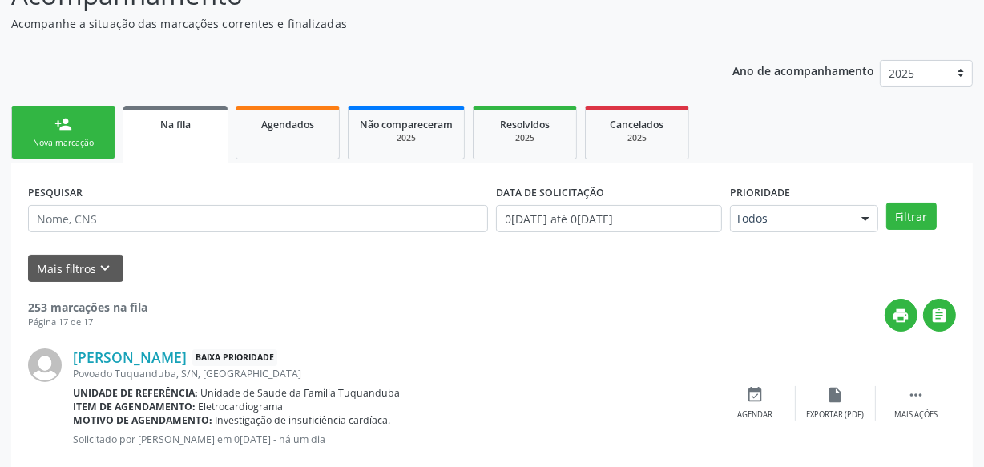
click at [63, 112] on link "person_add Nova marcação" at bounding box center [63, 133] width 104 height 54
